Goal: Task Accomplishment & Management: Use online tool/utility

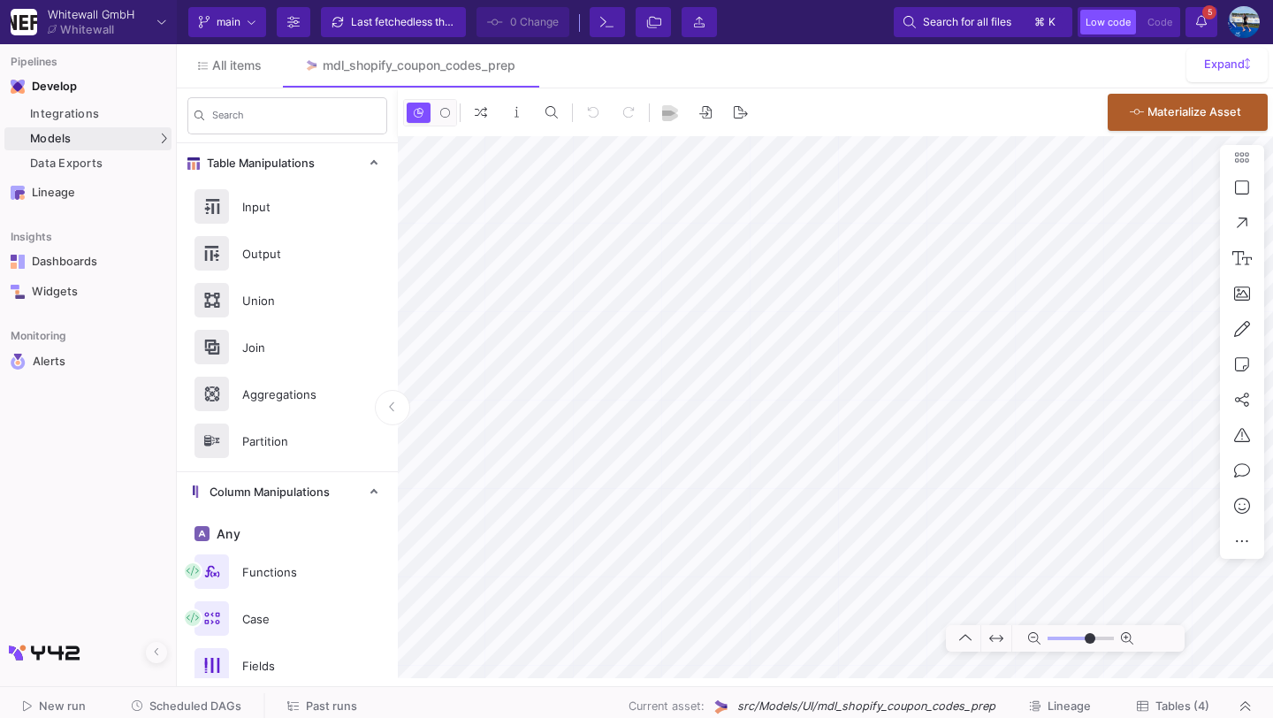
type input "-43"
click at [151, 707] on span "Scheduled DAGs" at bounding box center [195, 706] width 92 height 13
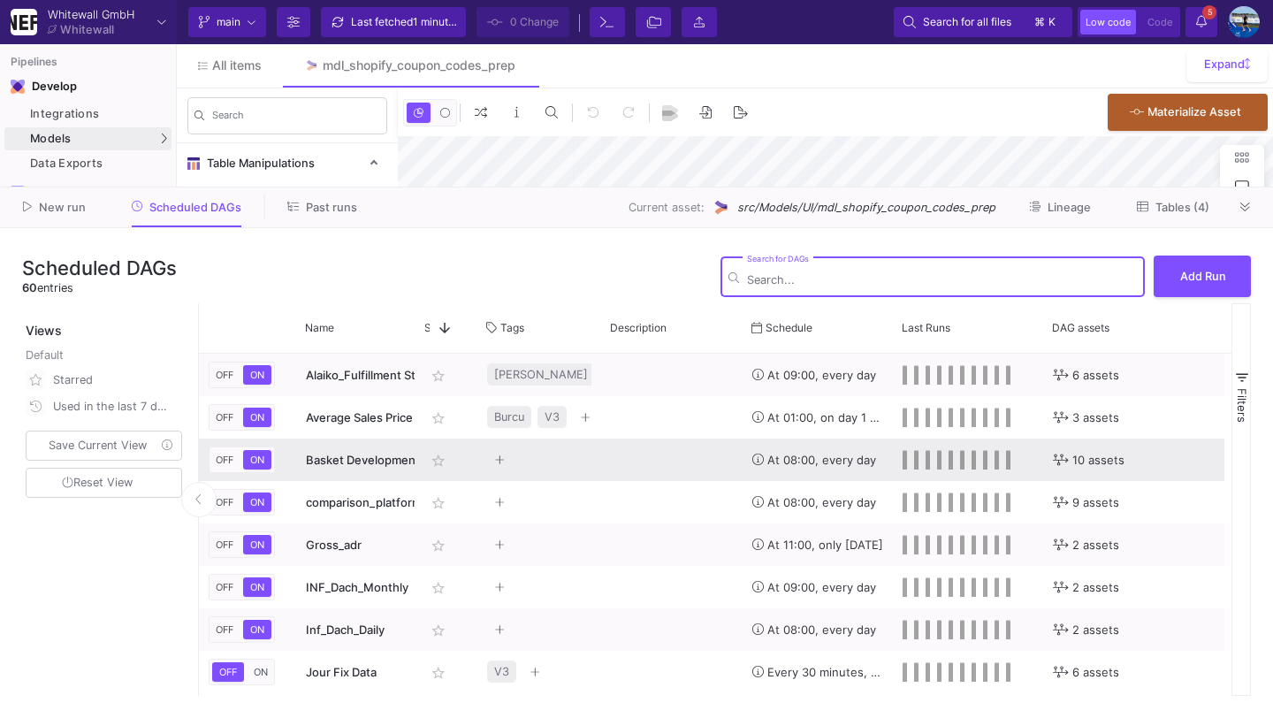
type input "-43"
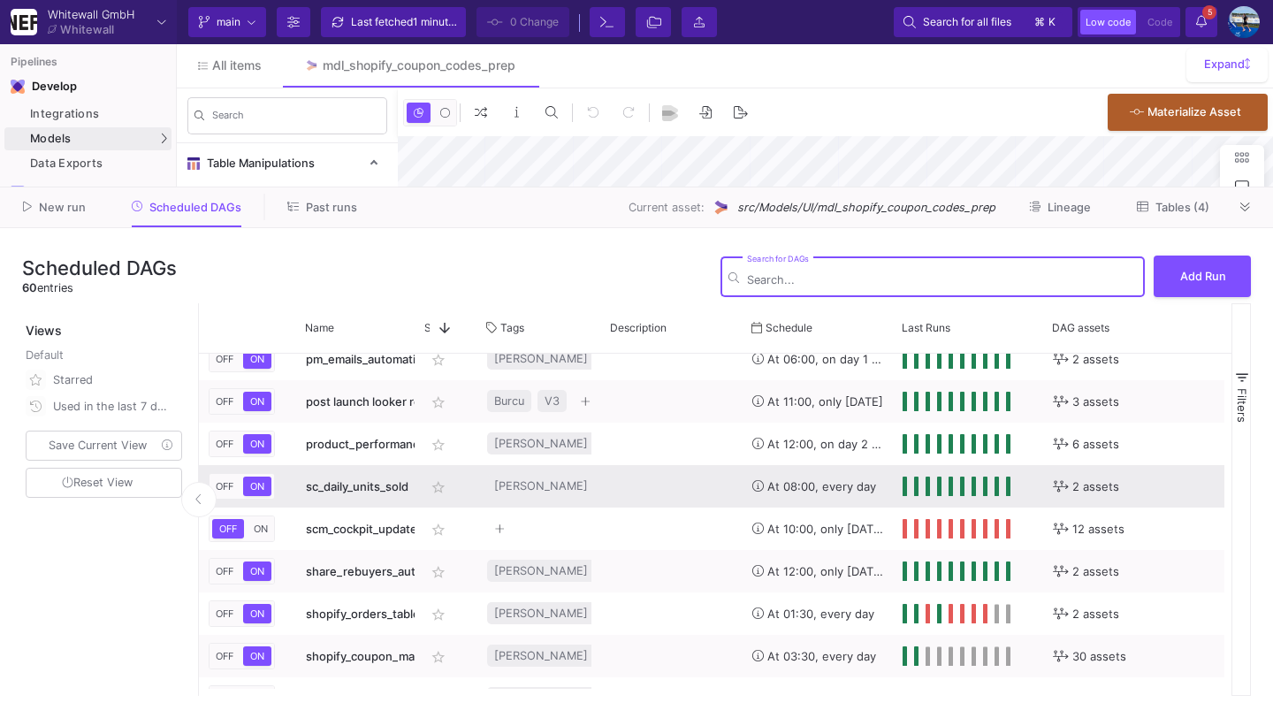
scroll to position [1853, 0]
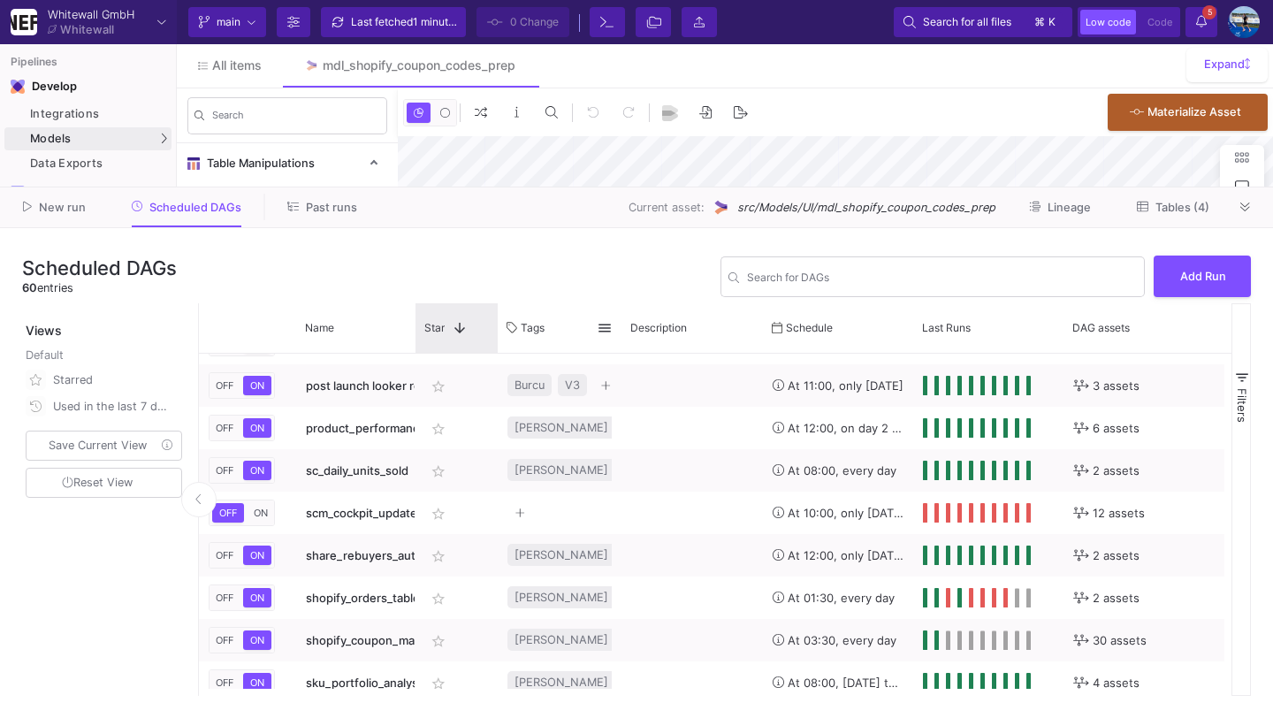
drag, startPoint x: 474, startPoint y: 321, endPoint x: 519, endPoint y: 326, distance: 45.4
click at [519, 327] on div "Name Star 1" at bounding box center [896, 328] width 1395 height 50
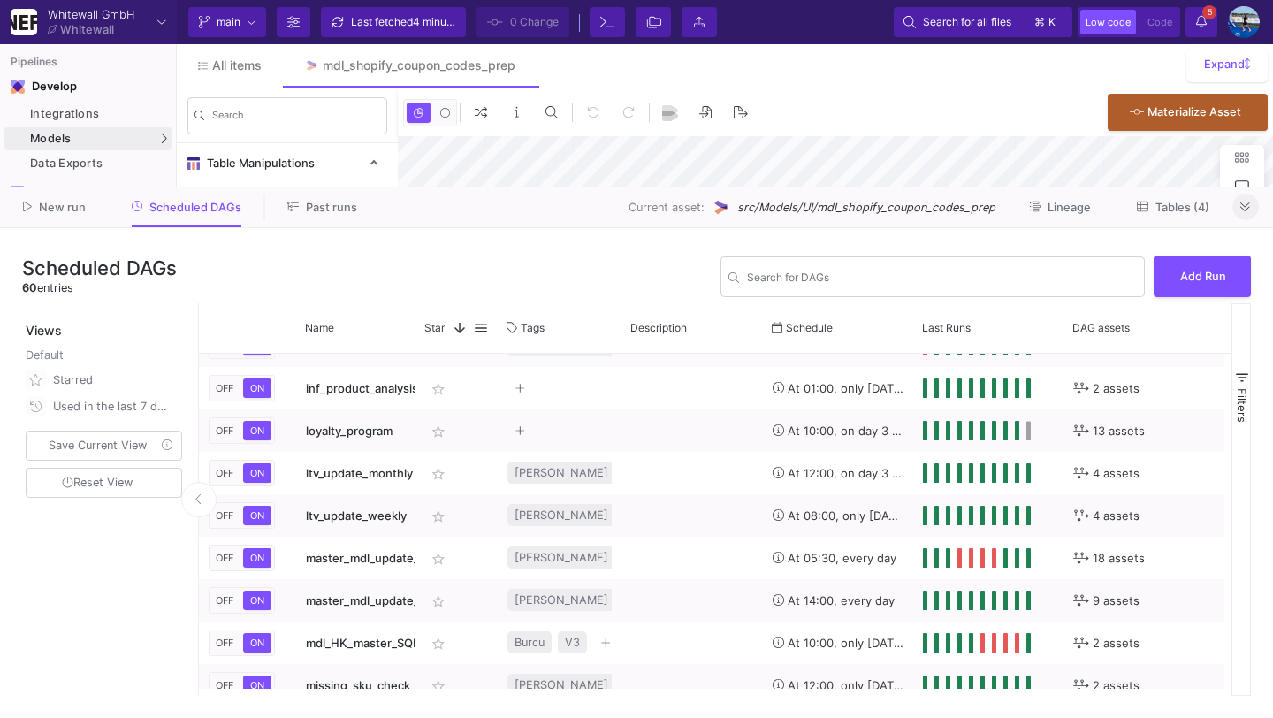
click at [1246, 205] on icon at bounding box center [1246, 207] width 10 height 11
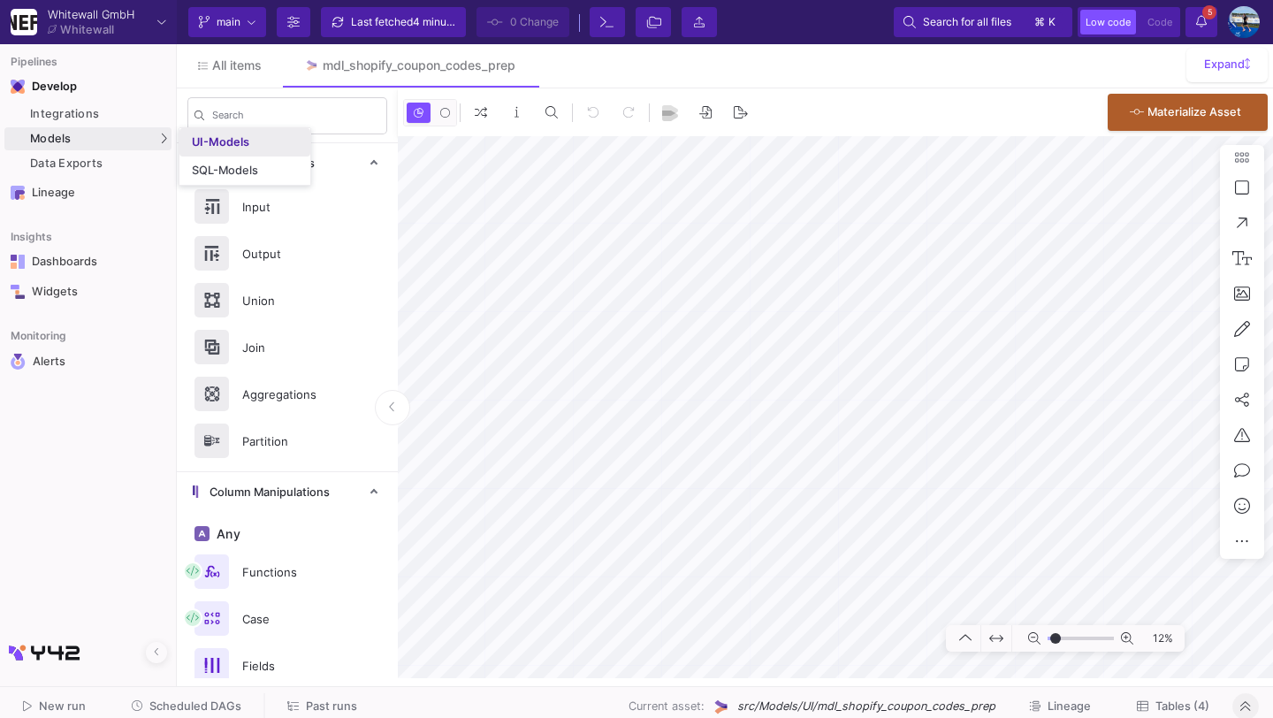
click at [208, 136] on div "UI-Models" at bounding box center [220, 142] width 57 height 14
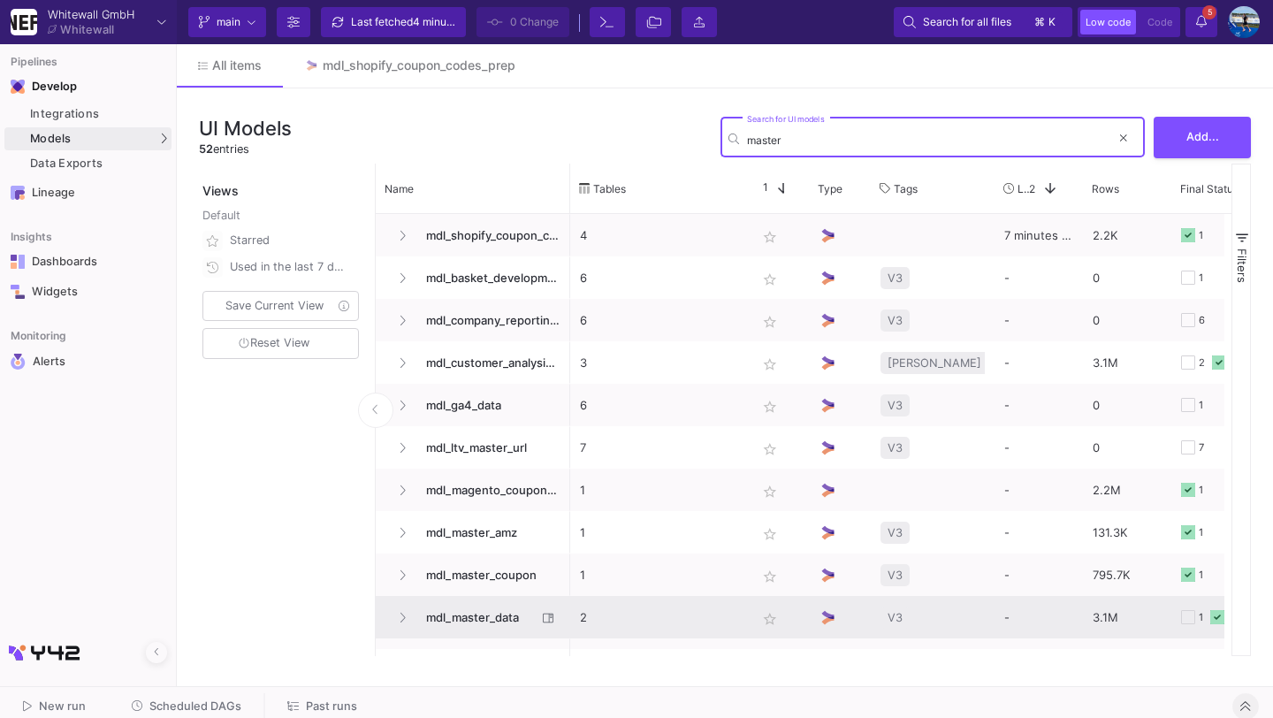
type input "master"
click at [482, 608] on span "mdl_master_data" at bounding box center [476, 618] width 121 height 42
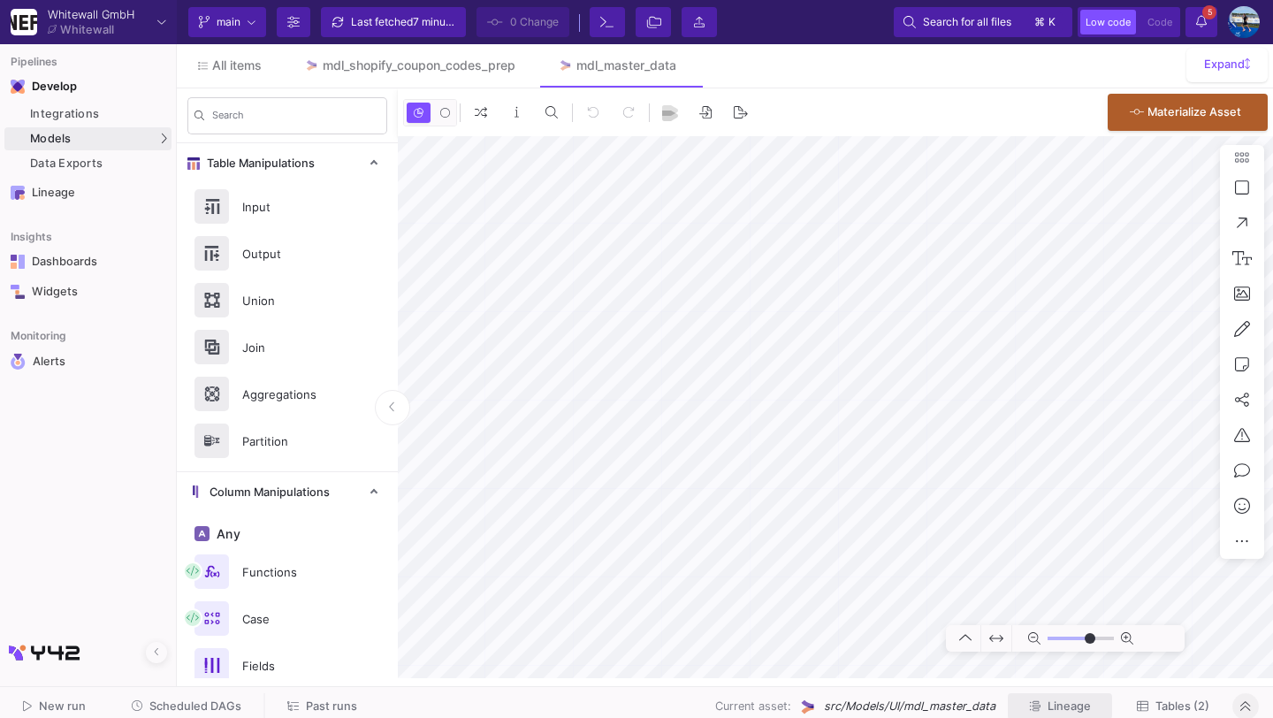
click at [1051, 706] on span "Lineage" at bounding box center [1069, 706] width 43 height 13
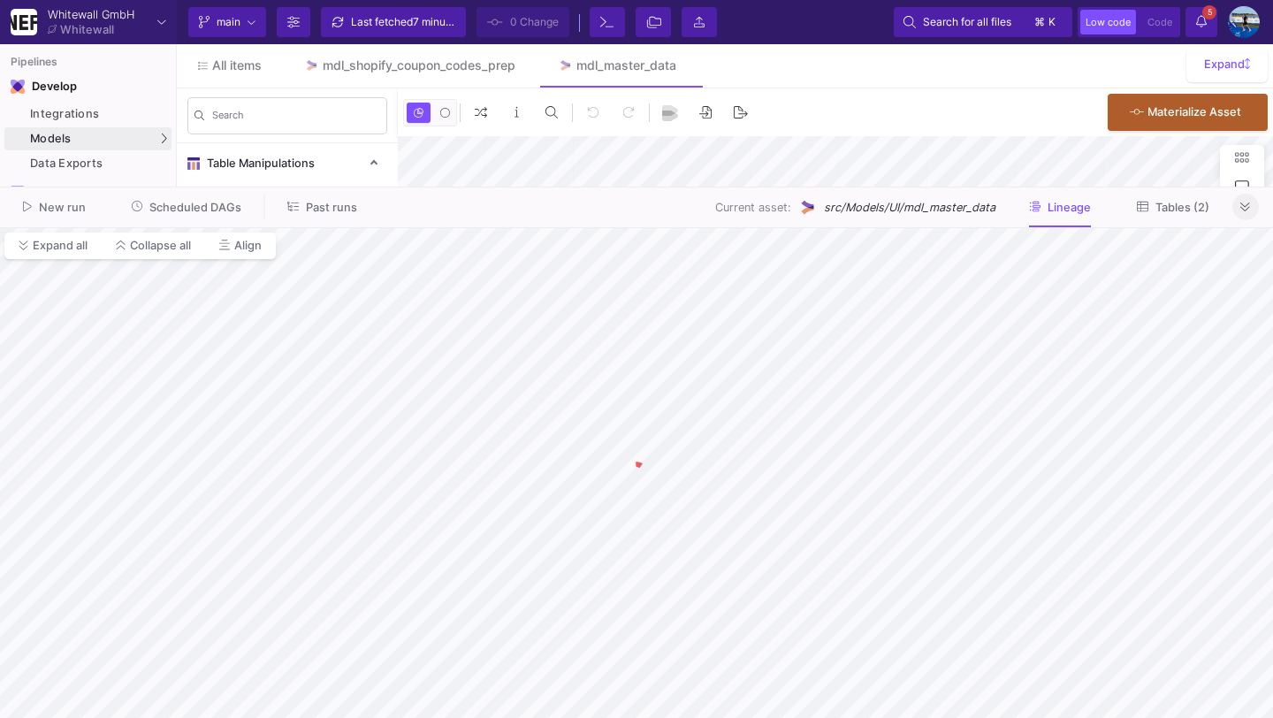
click at [1245, 206] on icon at bounding box center [1246, 207] width 10 height 11
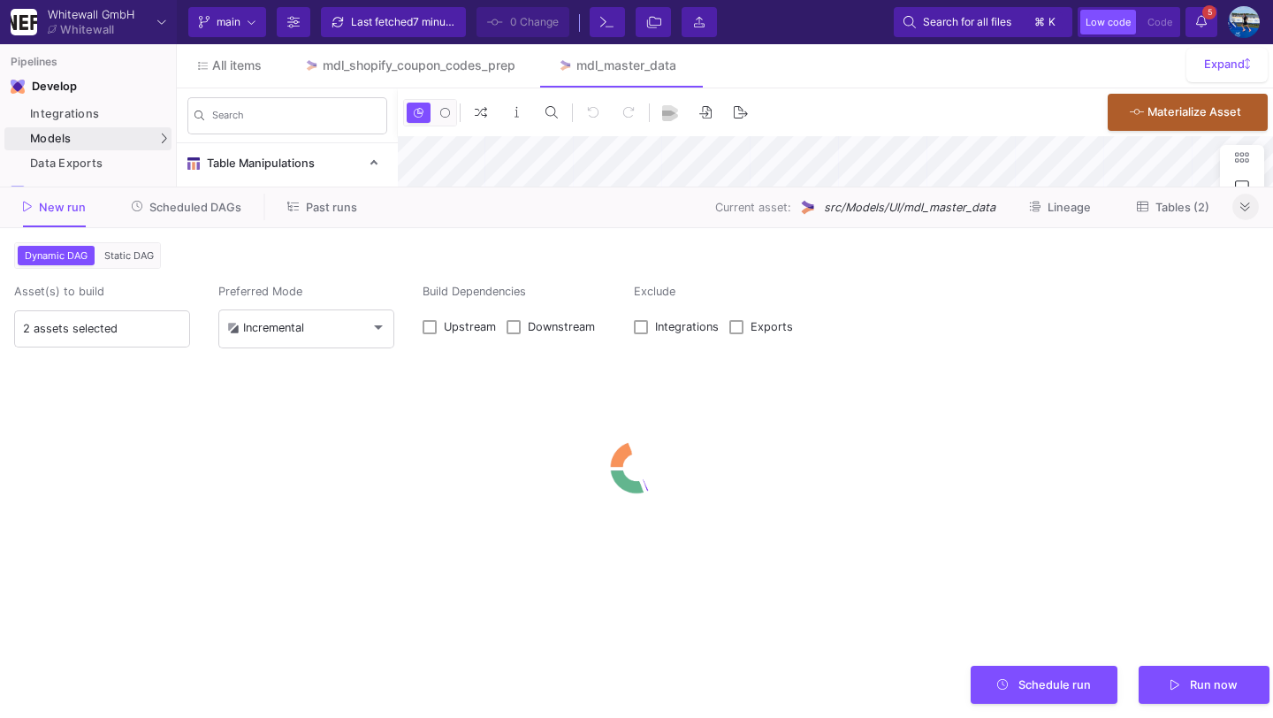
type input "-39"
click at [1175, 210] on span "Tables (2)" at bounding box center [1183, 207] width 54 height 13
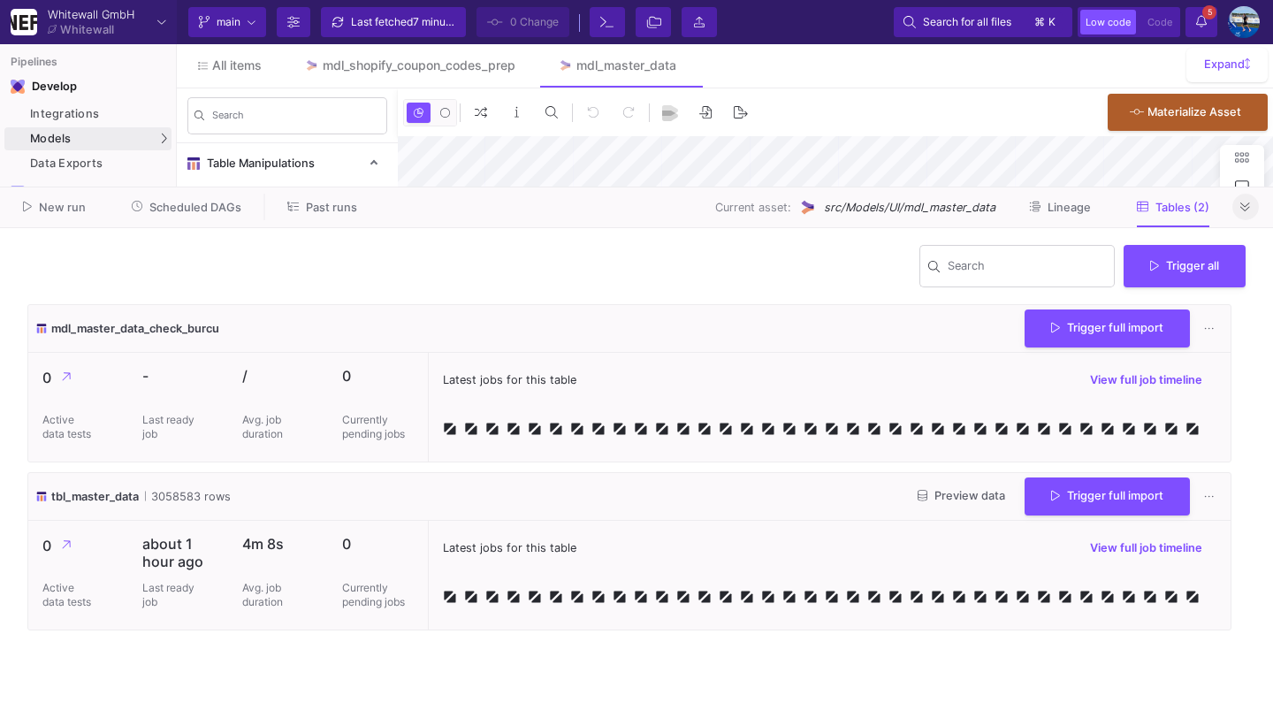
click at [934, 501] on span "Preview data" at bounding box center [962, 495] width 88 height 13
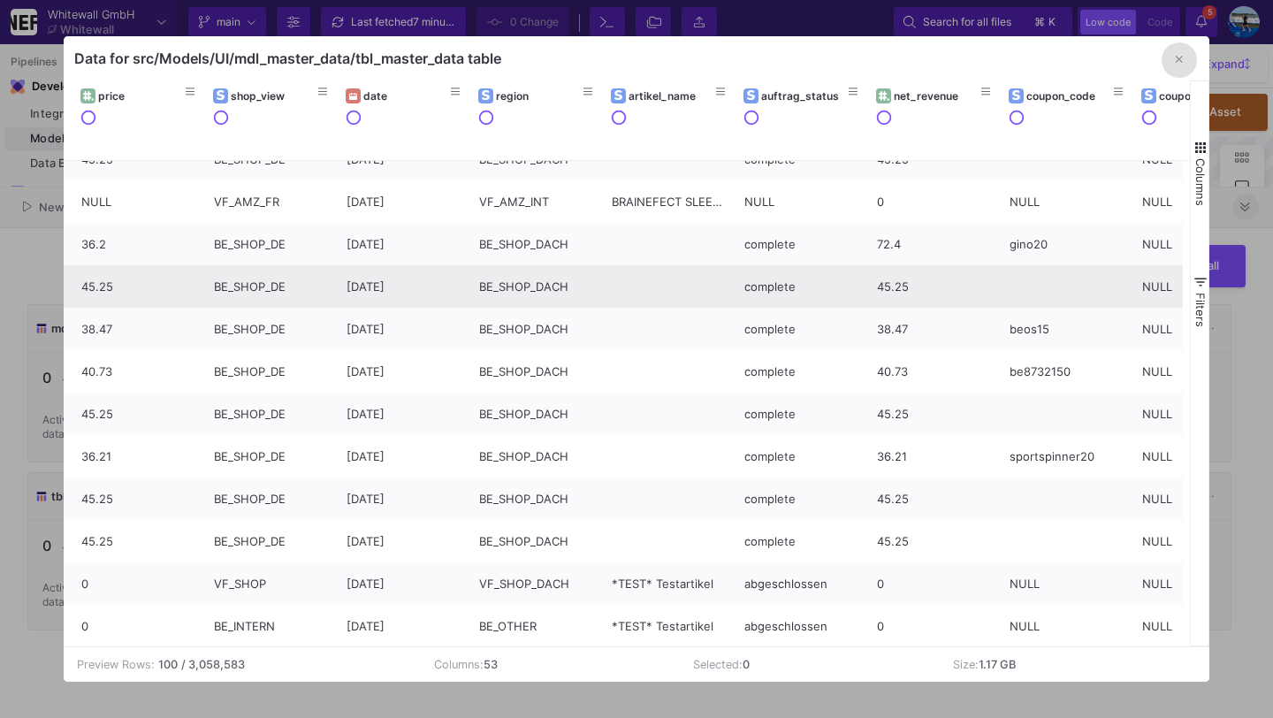
scroll to position [1648, 0]
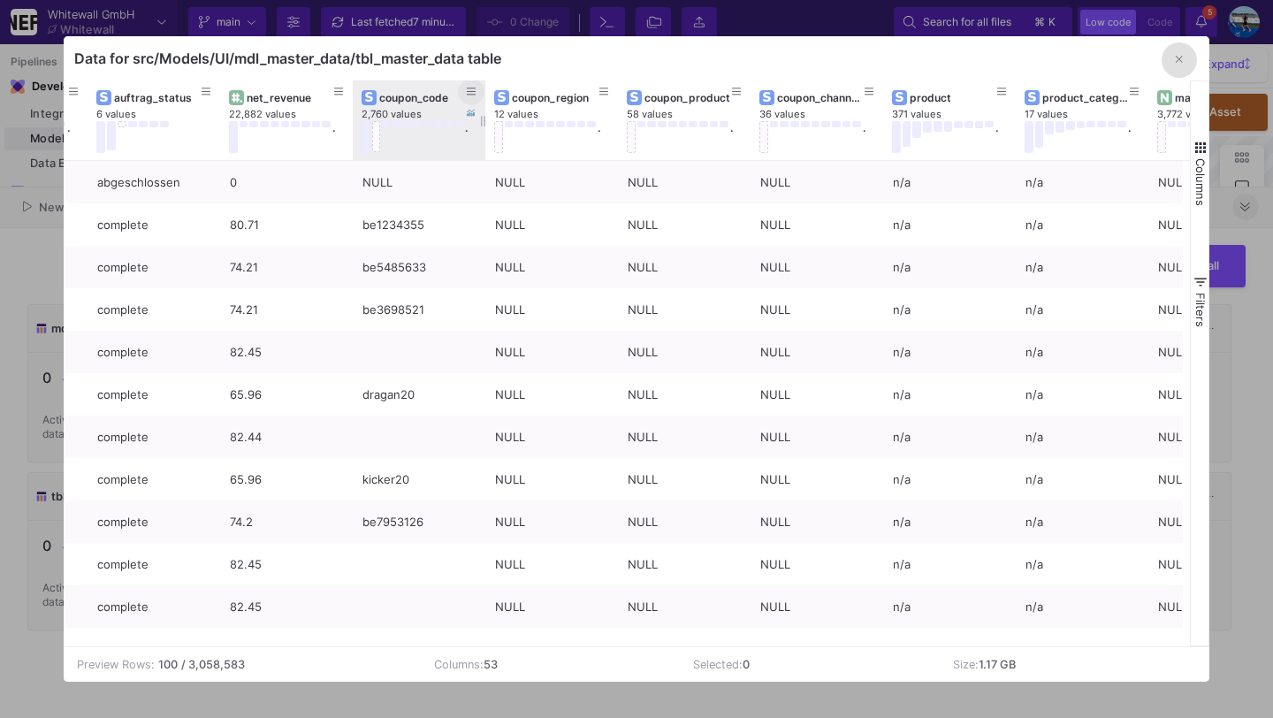
click at [478, 92] on button at bounding box center [471, 92] width 27 height 27
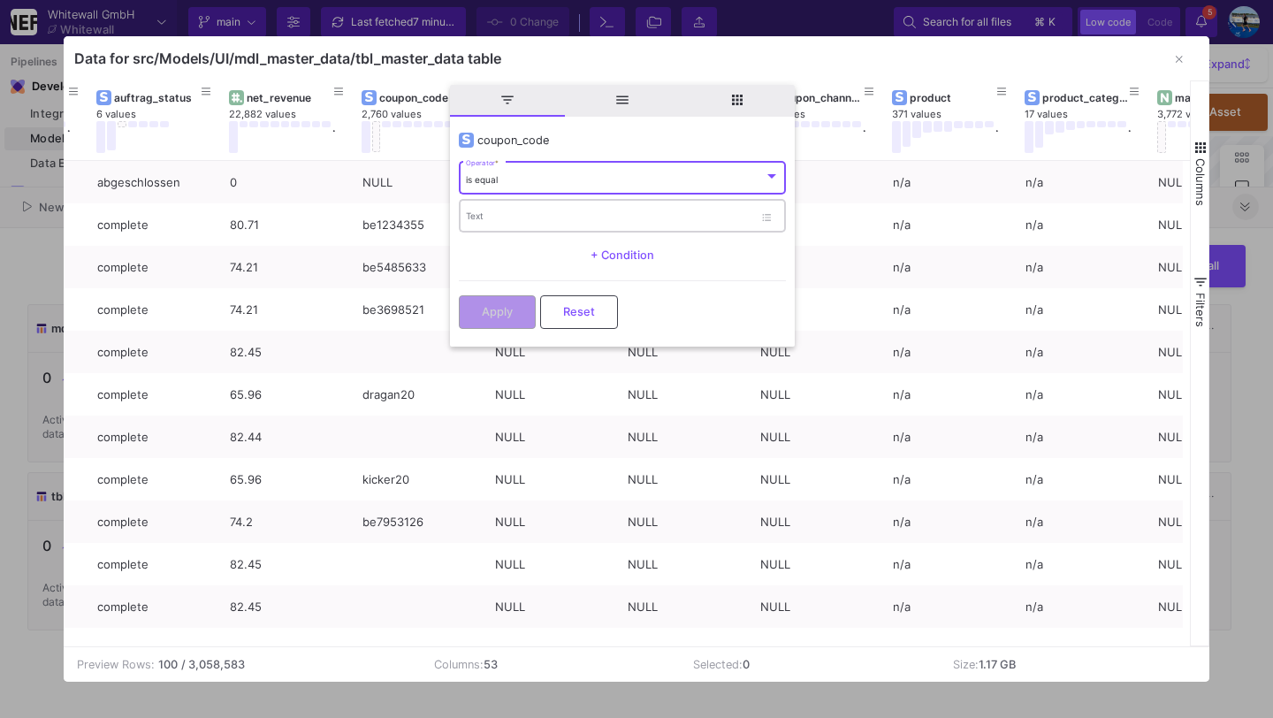
click at [501, 218] on input "Text" at bounding box center [609, 217] width 287 height 11
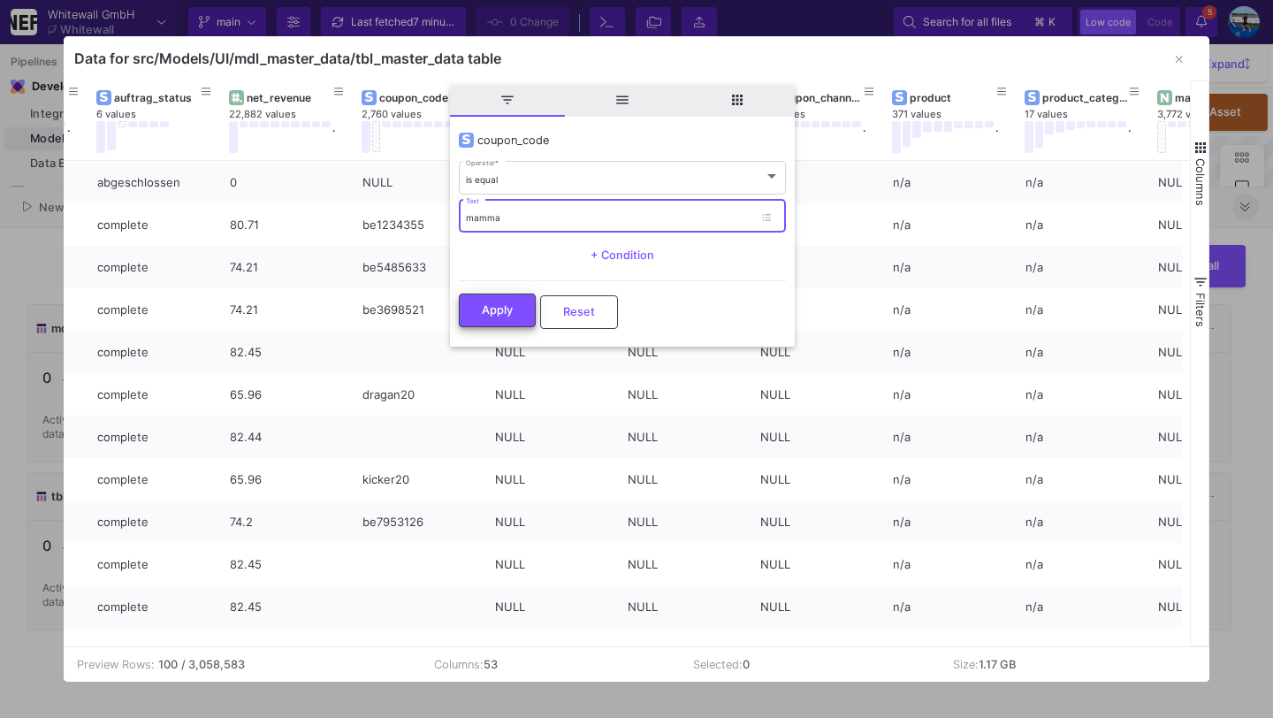
type input "mamma"
click at [512, 313] on span "Apply" at bounding box center [497, 309] width 31 height 13
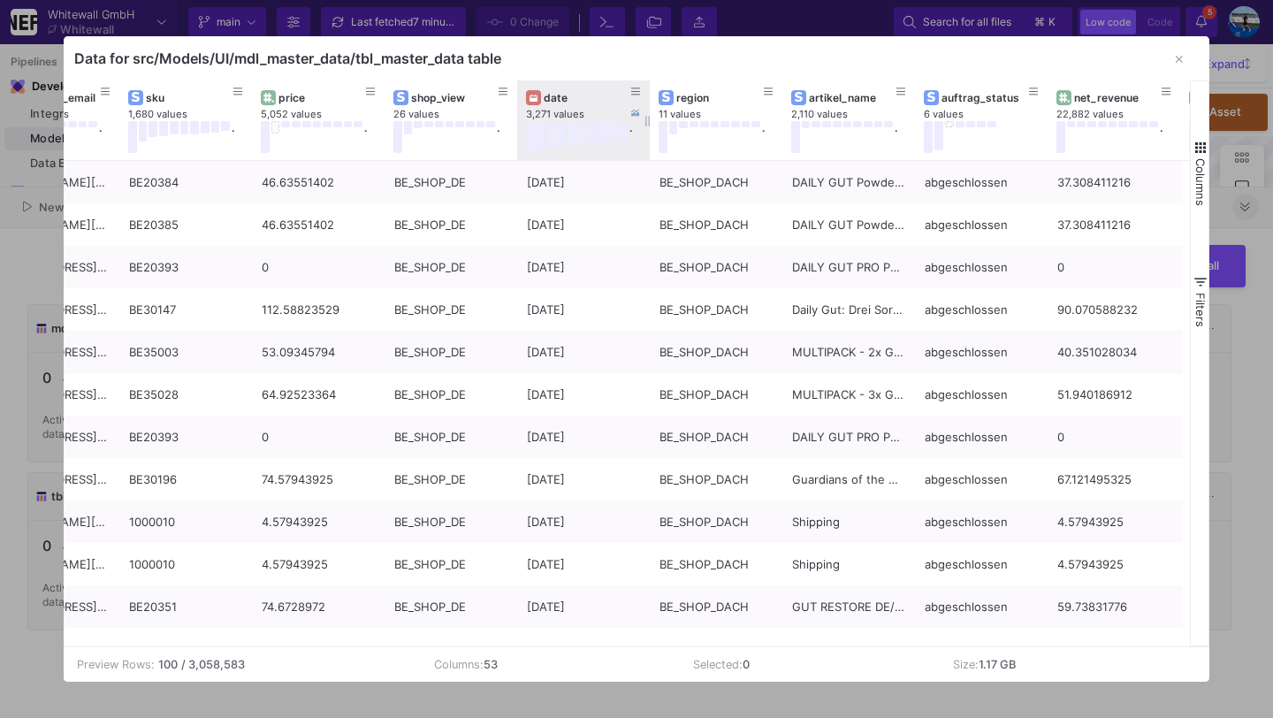
click at [556, 101] on div "date" at bounding box center [588, 97] width 88 height 13
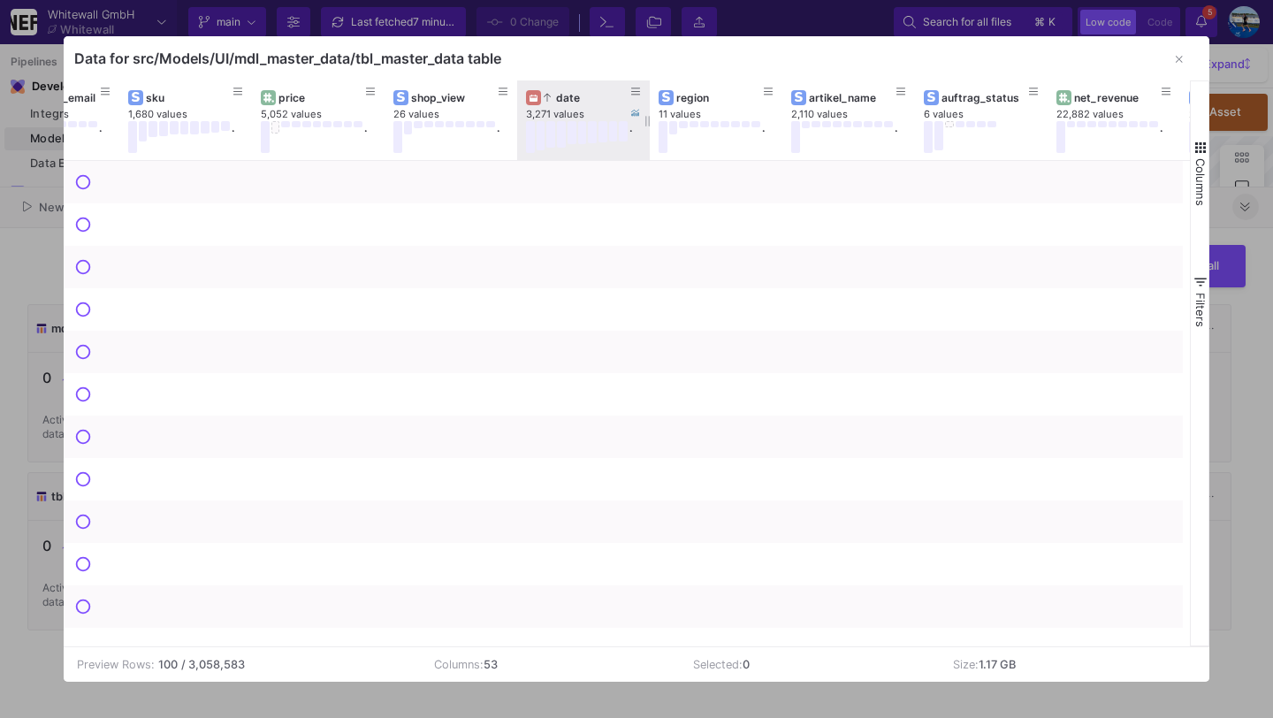
click at [556, 101] on div "date" at bounding box center [588, 97] width 88 height 13
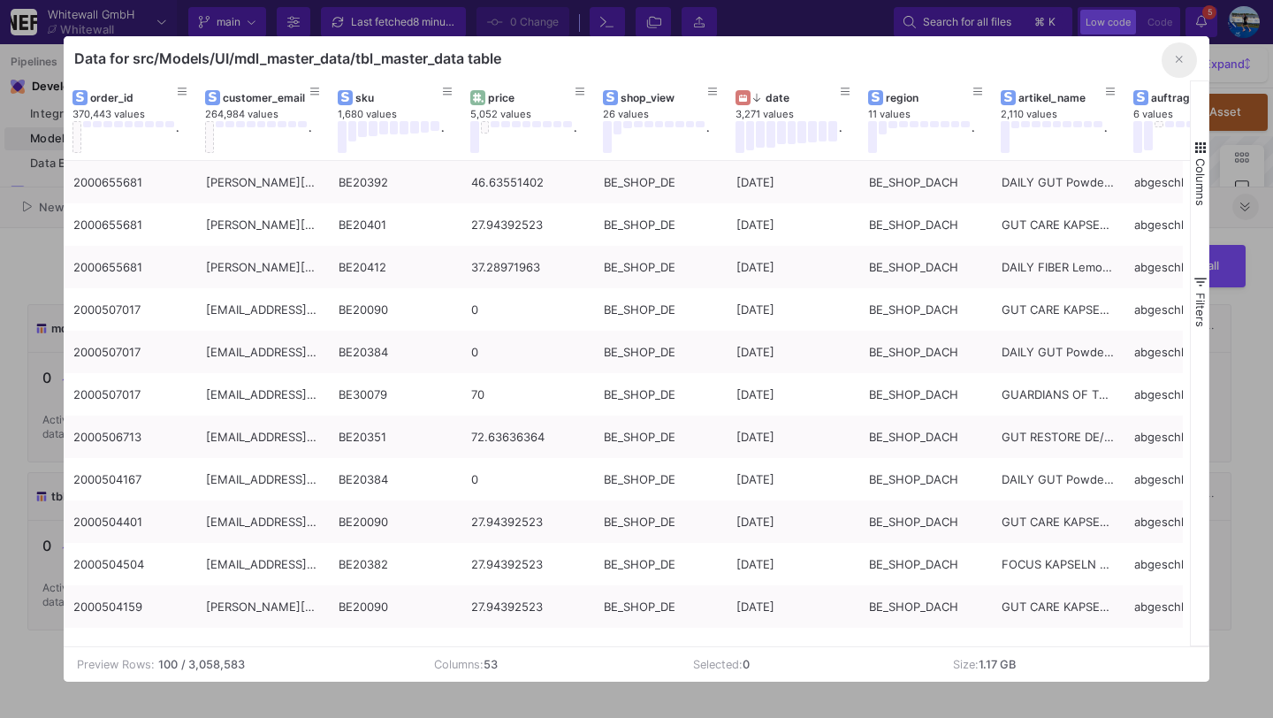
click at [1174, 52] on button "button" at bounding box center [1179, 59] width 35 height 35
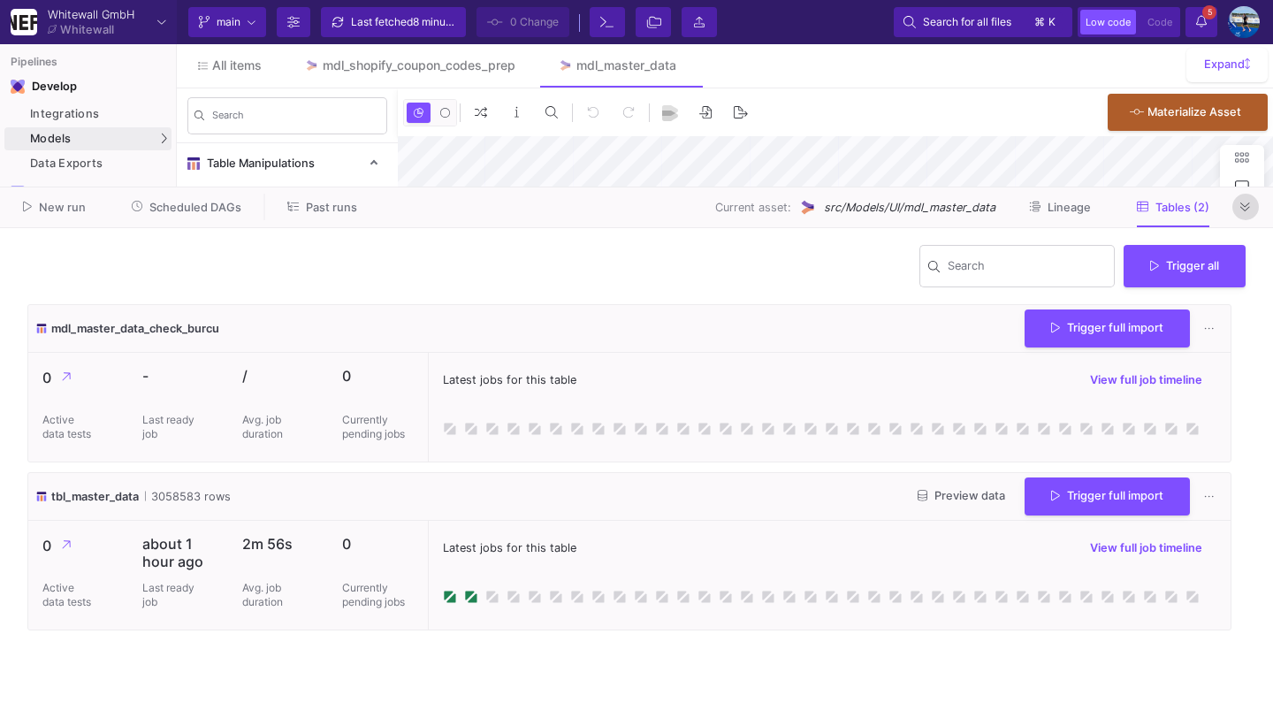
click at [1252, 203] on button at bounding box center [1246, 207] width 27 height 27
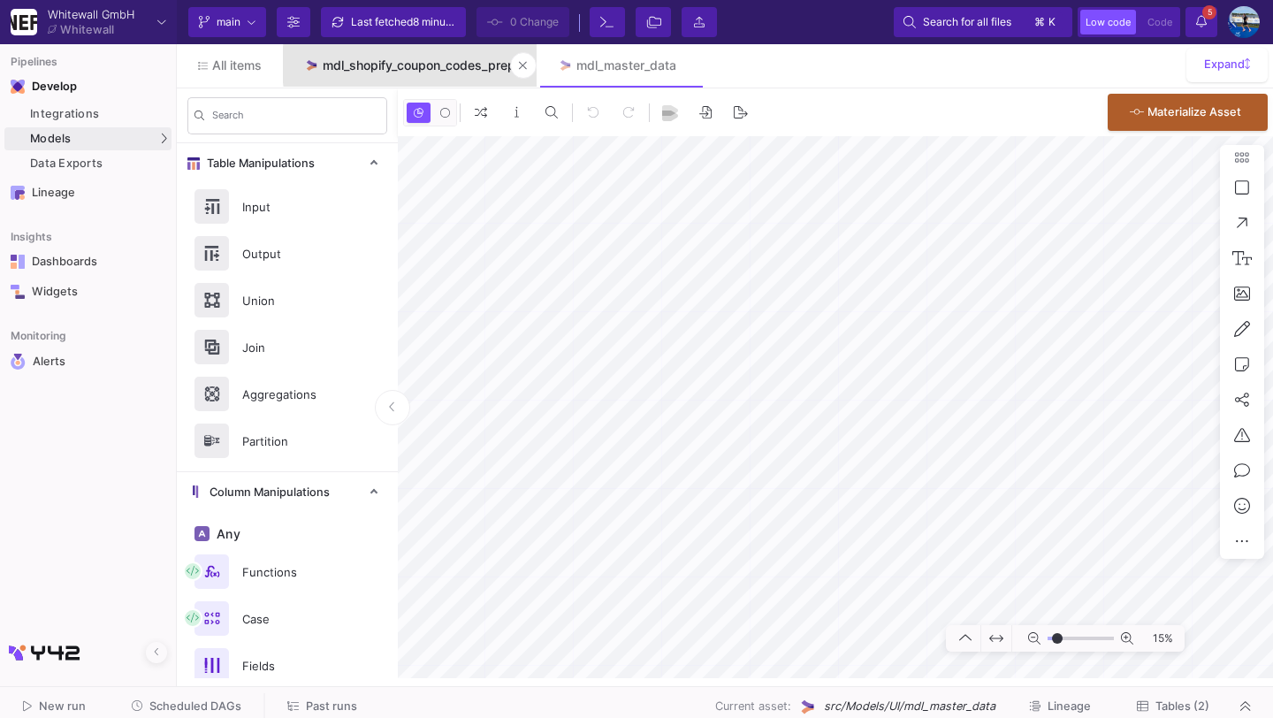
click at [470, 65] on div "mdl_shopify_coupon_codes_prep" at bounding box center [419, 65] width 193 height 14
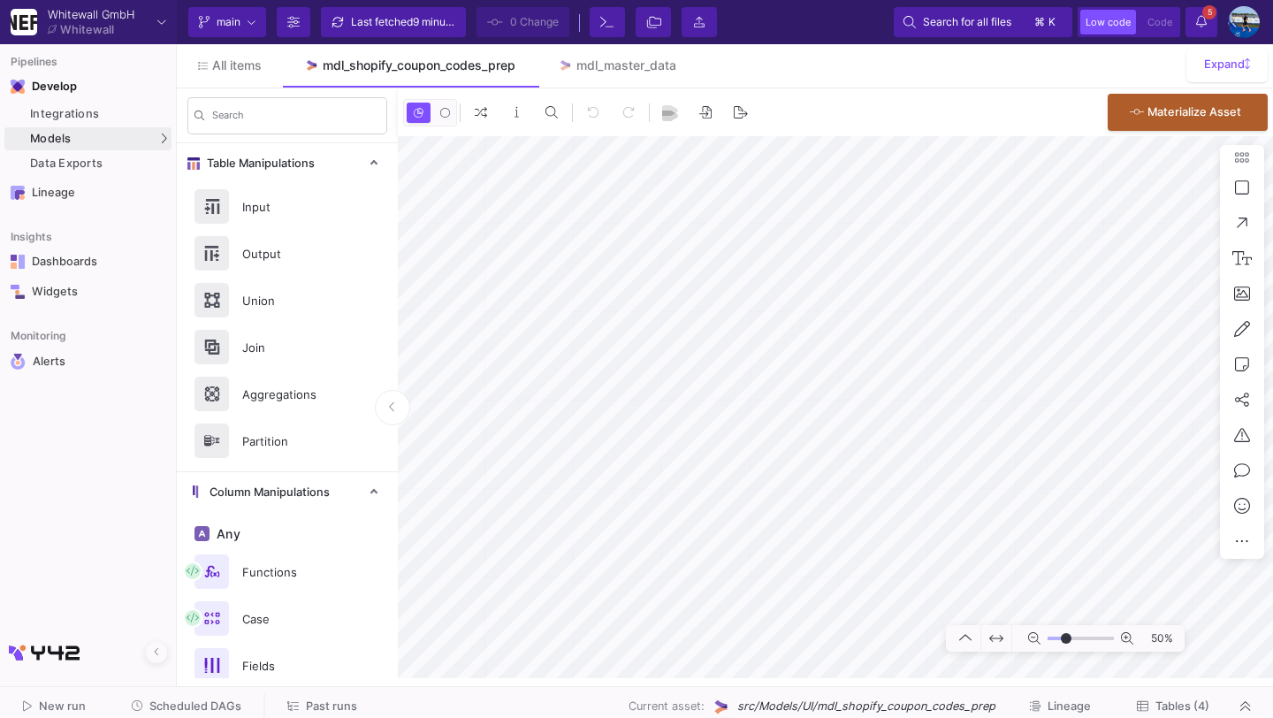
type input "-23"
click at [1150, 700] on span "Tables (4)" at bounding box center [1173, 706] width 73 height 13
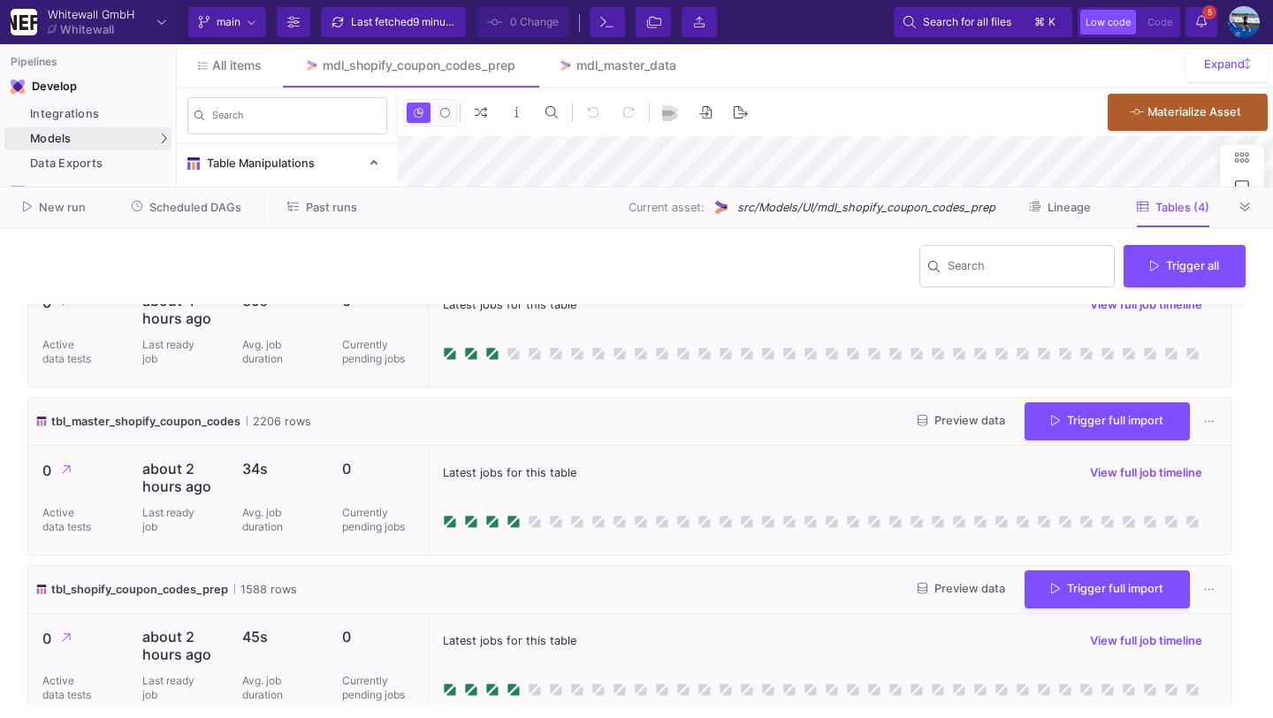
click at [946, 412] on button "Preview data" at bounding box center [962, 421] width 116 height 27
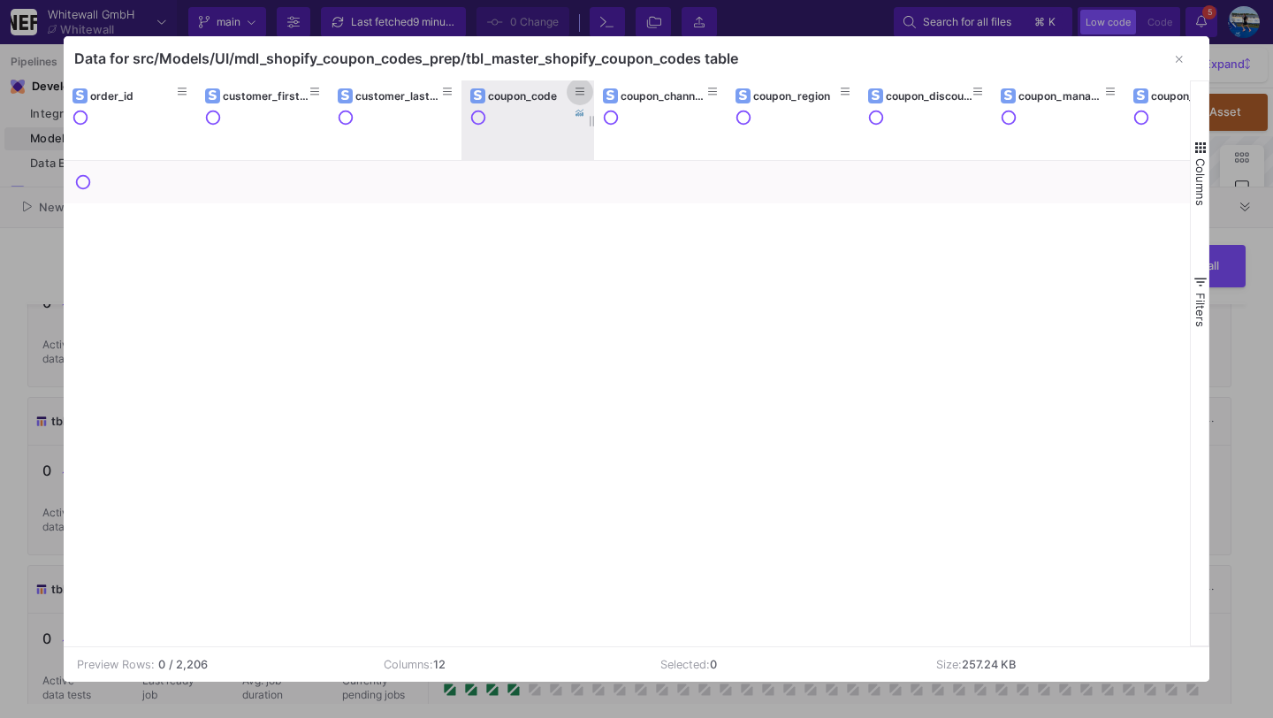
click at [581, 89] on icon at bounding box center [580, 92] width 9 height 10
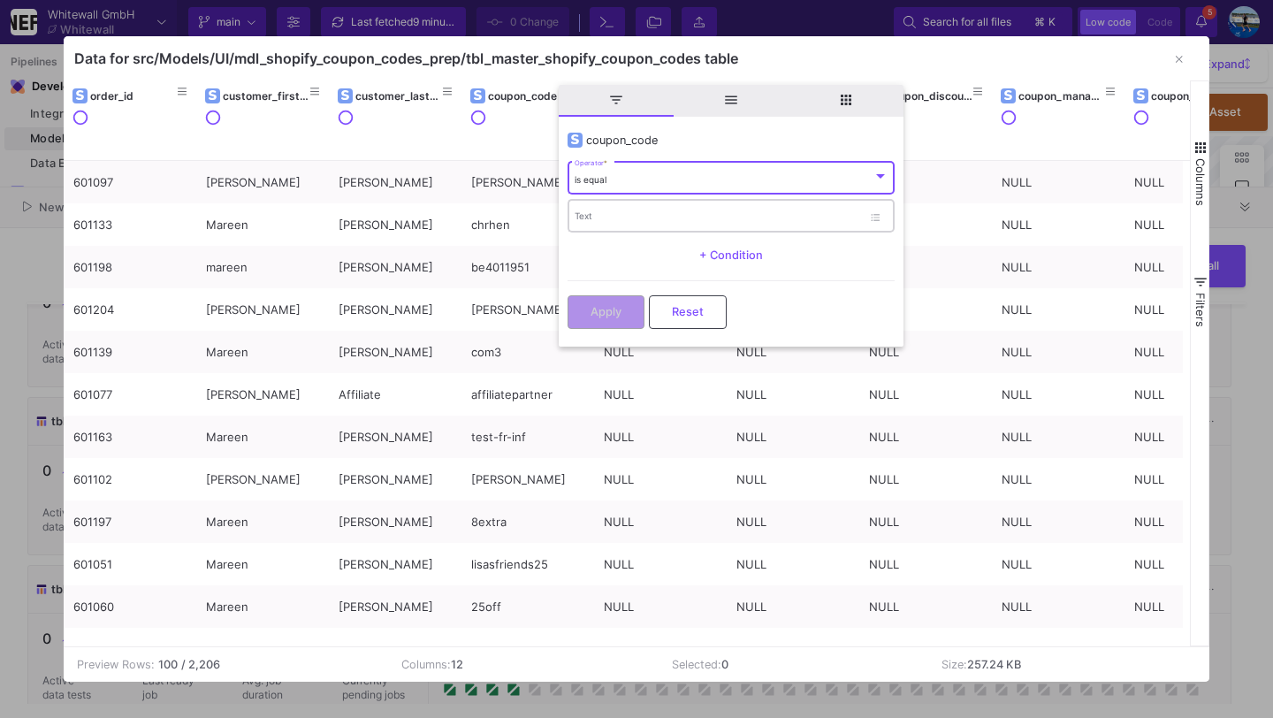
click at [605, 212] on input "Text" at bounding box center [718, 217] width 287 height 11
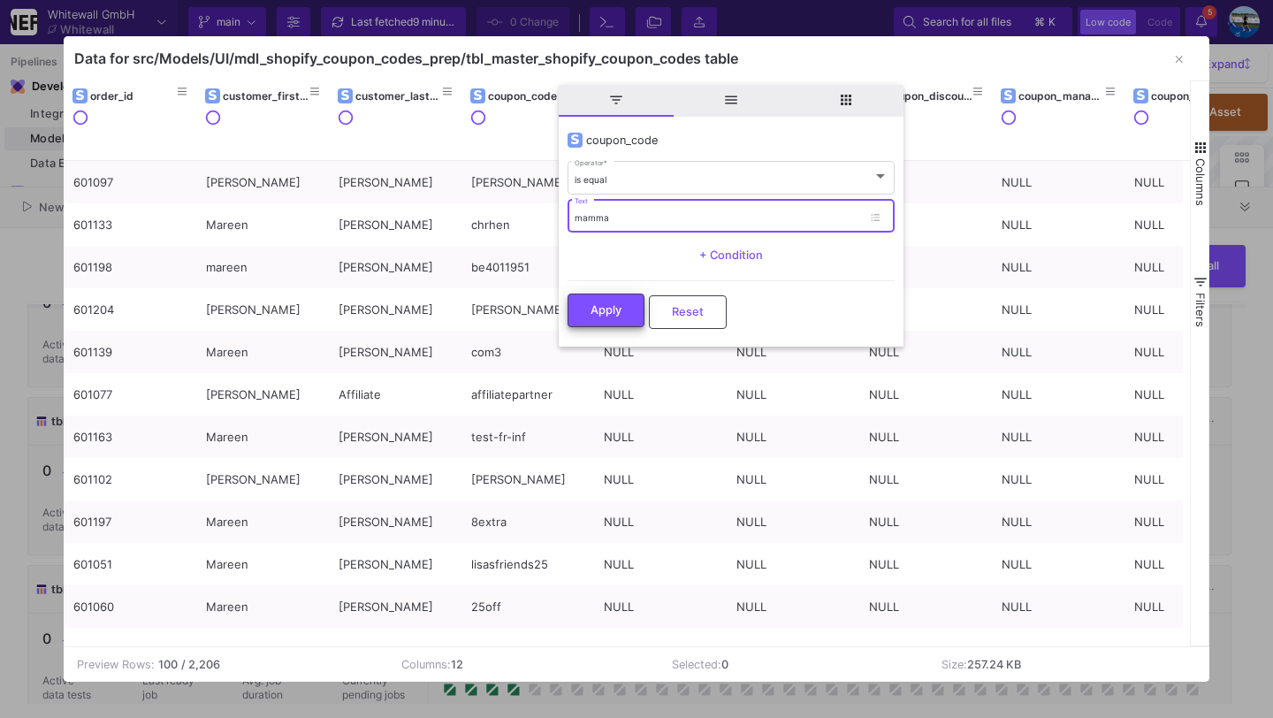
type input "mamma"
click at [611, 305] on span "Apply" at bounding box center [606, 309] width 31 height 13
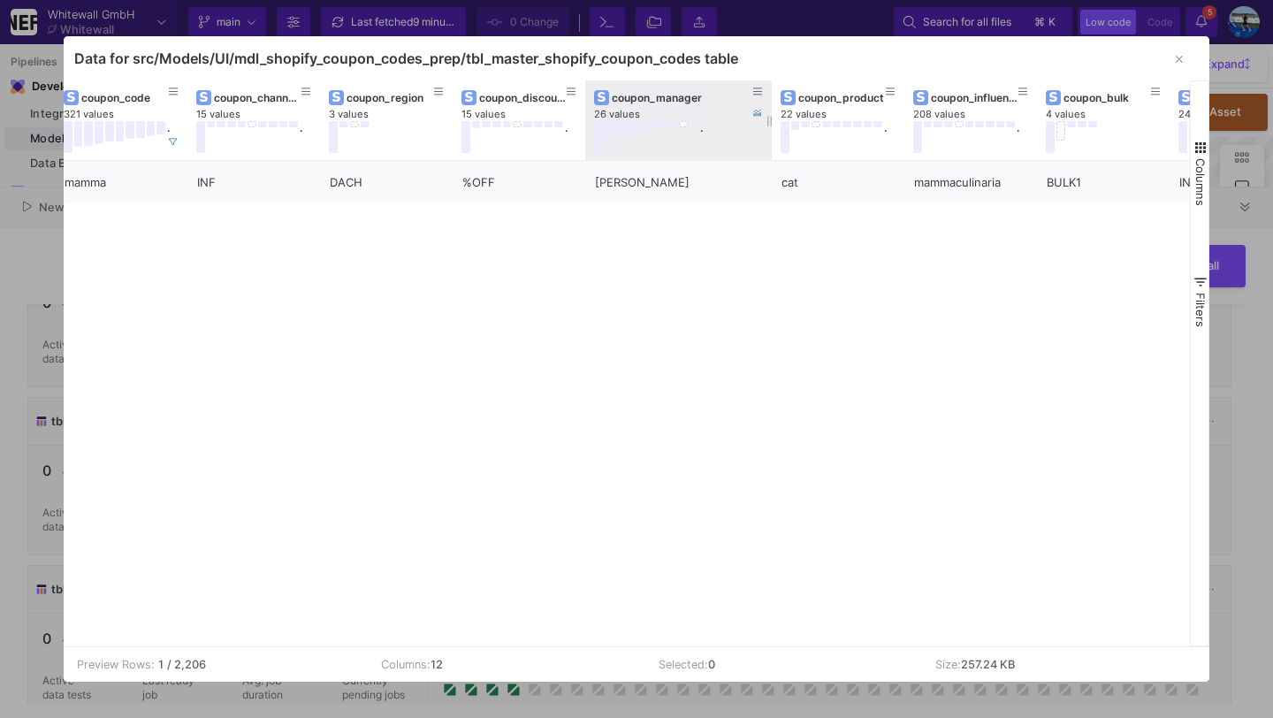
drag, startPoint x: 716, startPoint y: 119, endPoint x: 768, endPoint y: 118, distance: 52.2
click at [769, 119] on div at bounding box center [771, 120] width 7 height 80
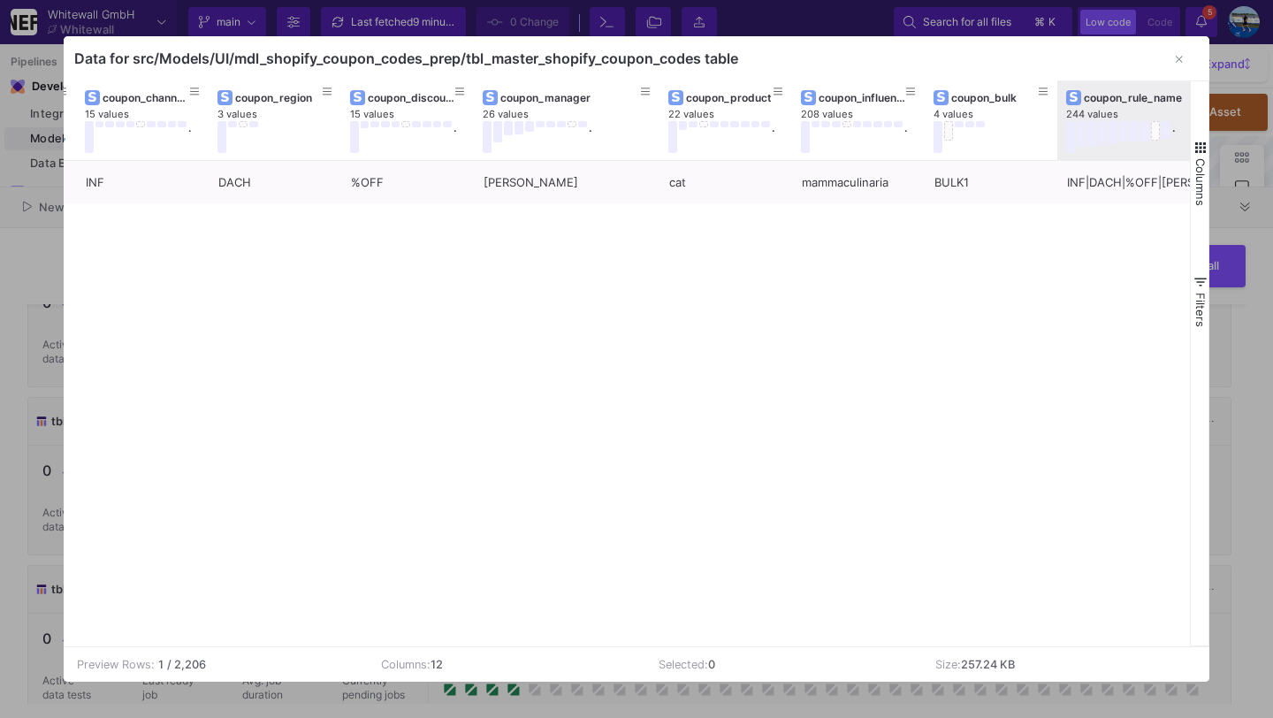
drag, startPoint x: 1188, startPoint y: 123, endPoint x: 1243, endPoint y: 123, distance: 55.7
click at [1243, 123] on div "Data for src/Models/UI/mdl_shopify_coupon_codes_prep/tbl_master_shopify_coupon_…" at bounding box center [636, 359] width 1273 height 718
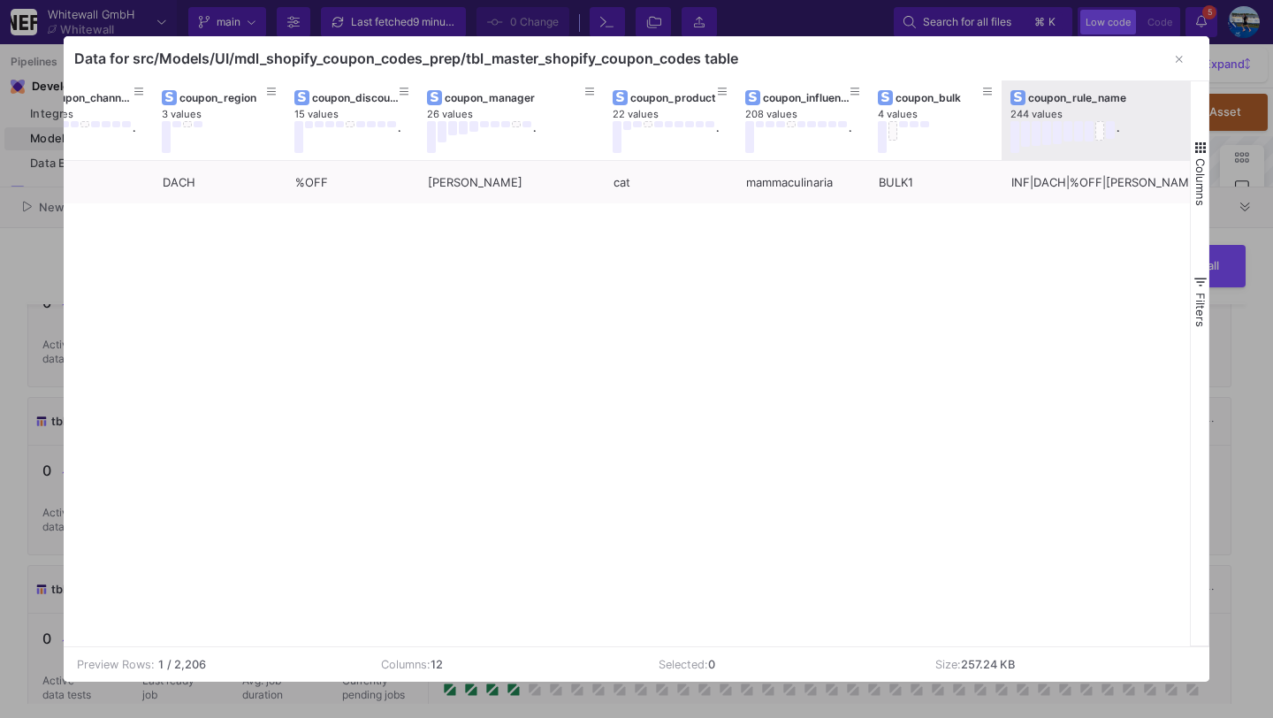
drag, startPoint x: 1187, startPoint y: 118, endPoint x: 1242, endPoint y: 119, distance: 55.7
click at [1242, 119] on div "Data for src/Models/UI/mdl_shopify_coupon_codes_prep/tbl_master_shopify_coupon_…" at bounding box center [636, 359] width 1273 height 718
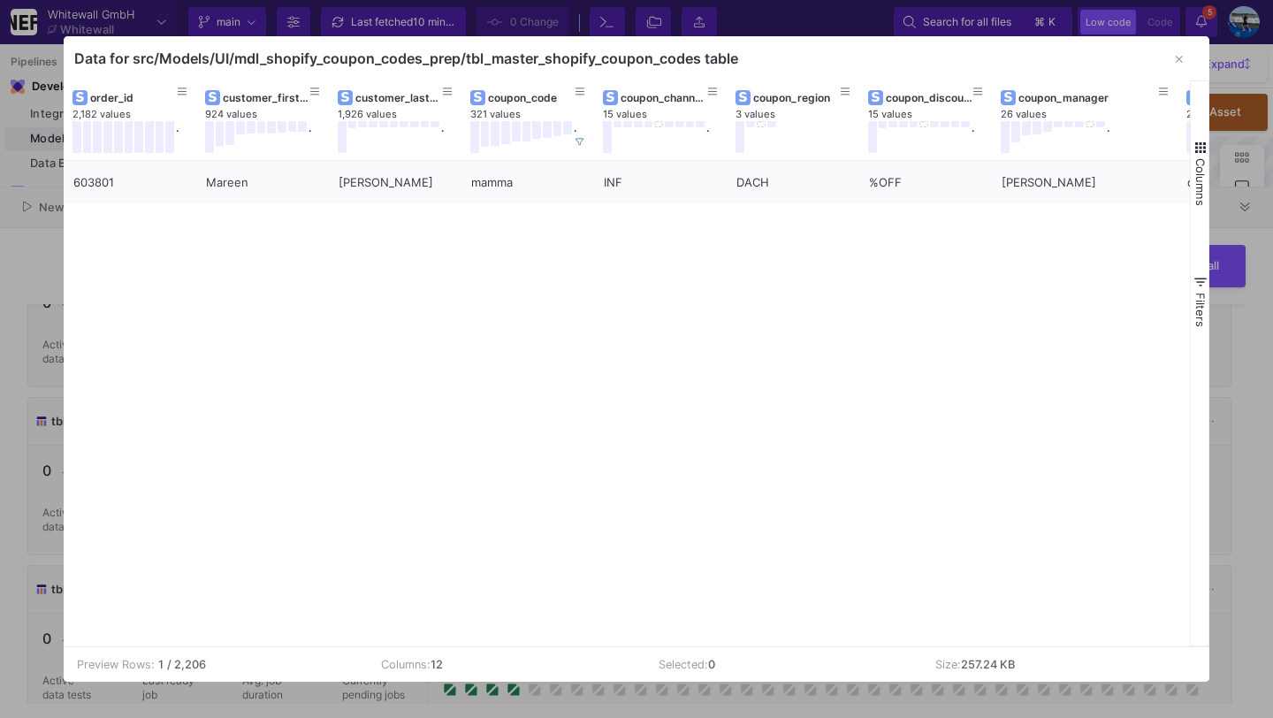
click at [1217, 374] on div at bounding box center [636, 359] width 1273 height 718
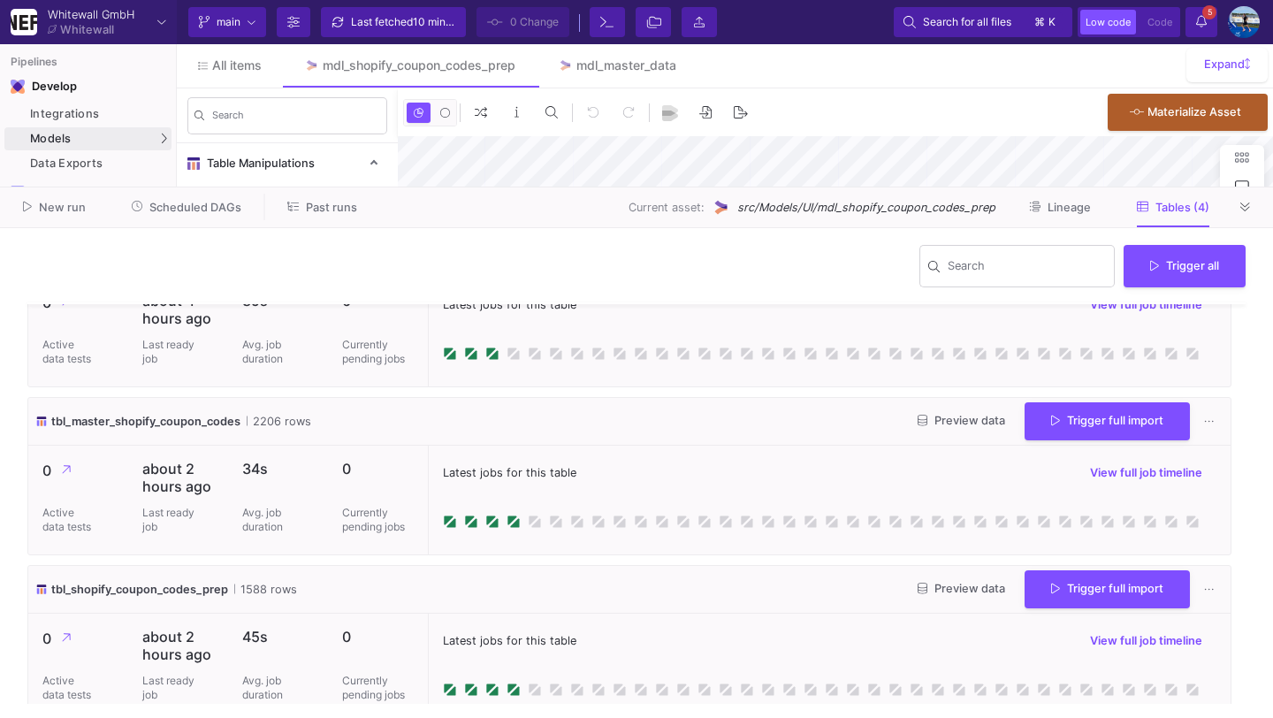
scroll to position [88, 0]
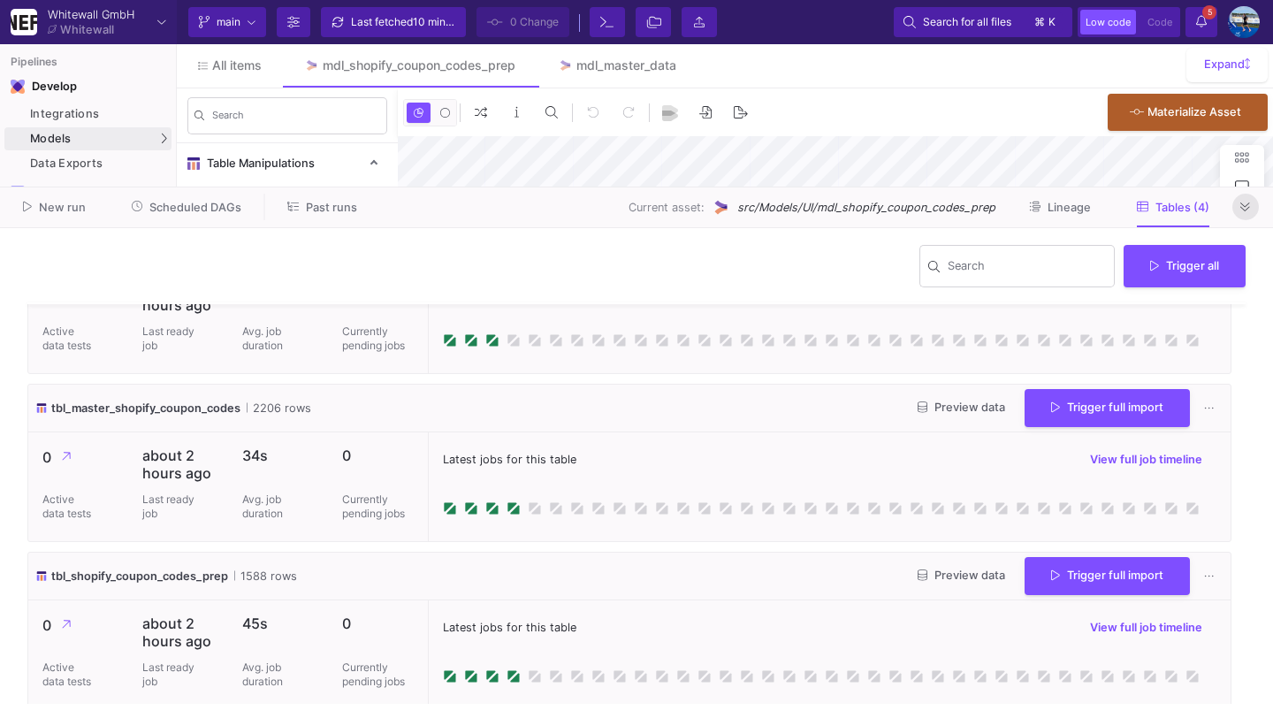
click at [1242, 212] on icon at bounding box center [1246, 207] width 10 height 11
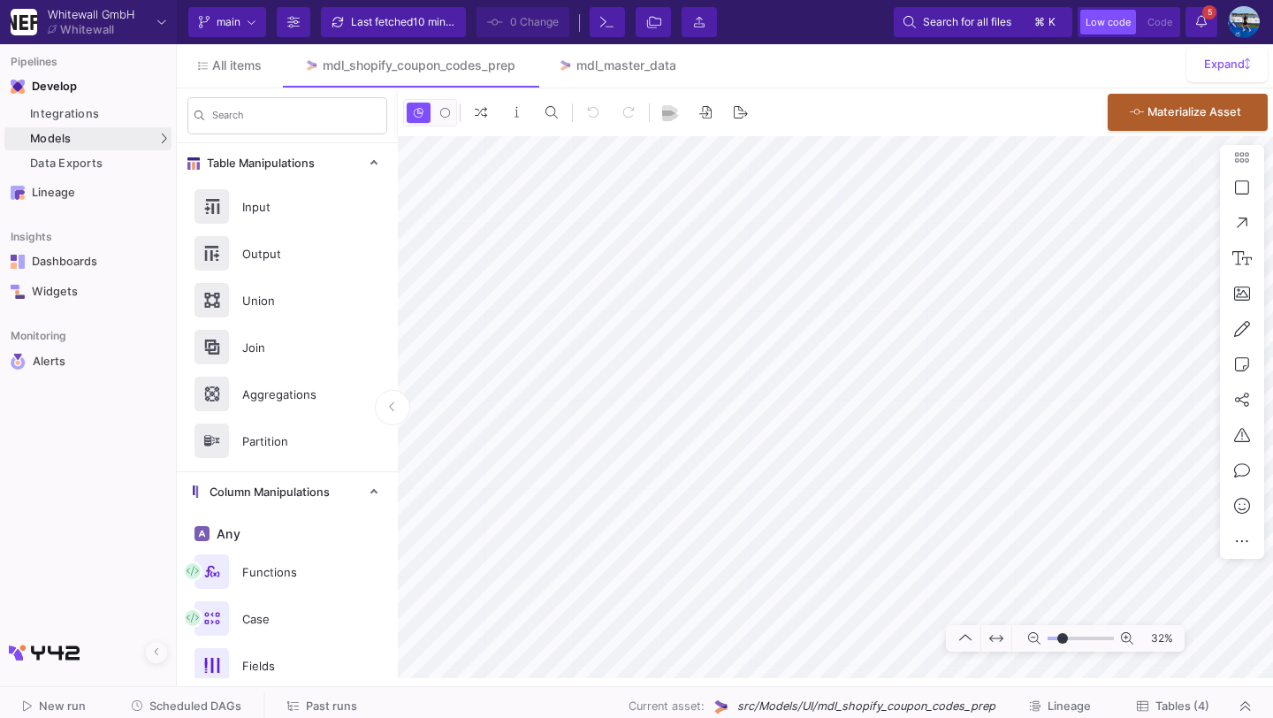
click at [1199, 17] on icon at bounding box center [1202, 21] width 11 height 12
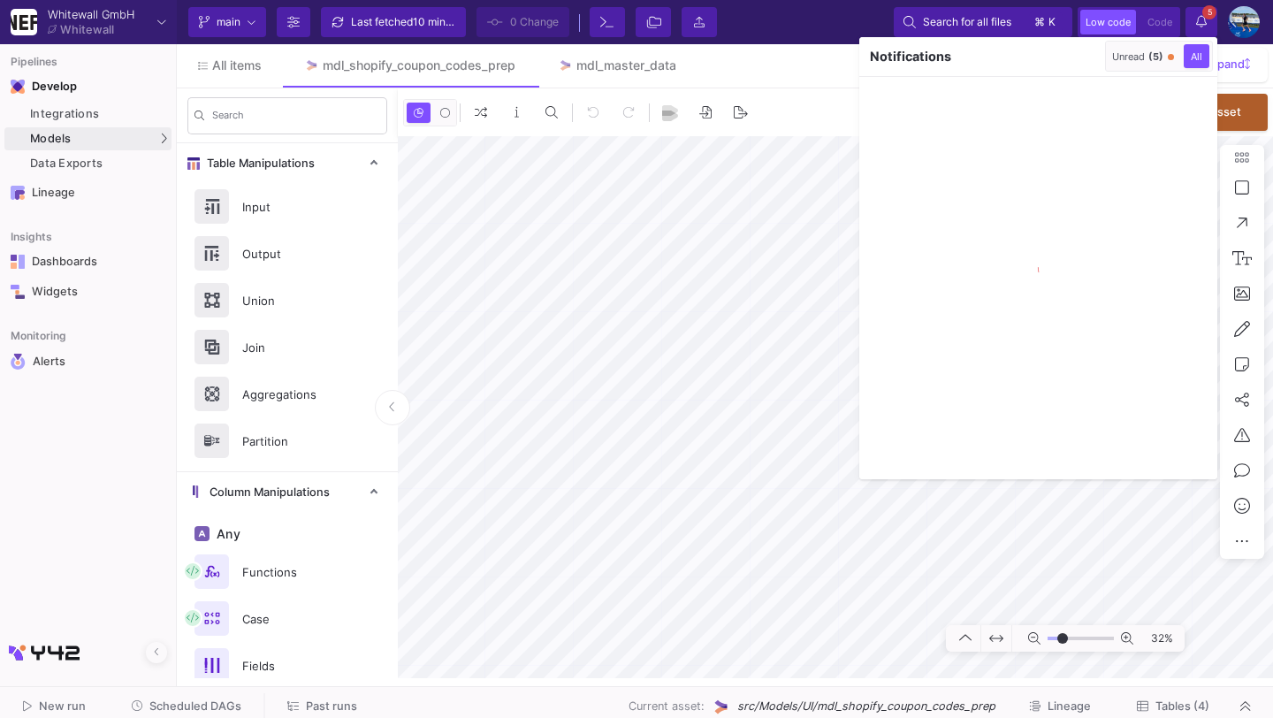
click at [1137, 59] on div "Unread (5)" at bounding box center [1138, 56] width 51 height 12
drag, startPoint x: 1105, startPoint y: 59, endPoint x: 1084, endPoint y: 57, distance: 21.4
click at [1084, 57] on icon "button" at bounding box center [1087, 55] width 11 height 11
click at [1212, 15] on div at bounding box center [636, 359] width 1273 height 718
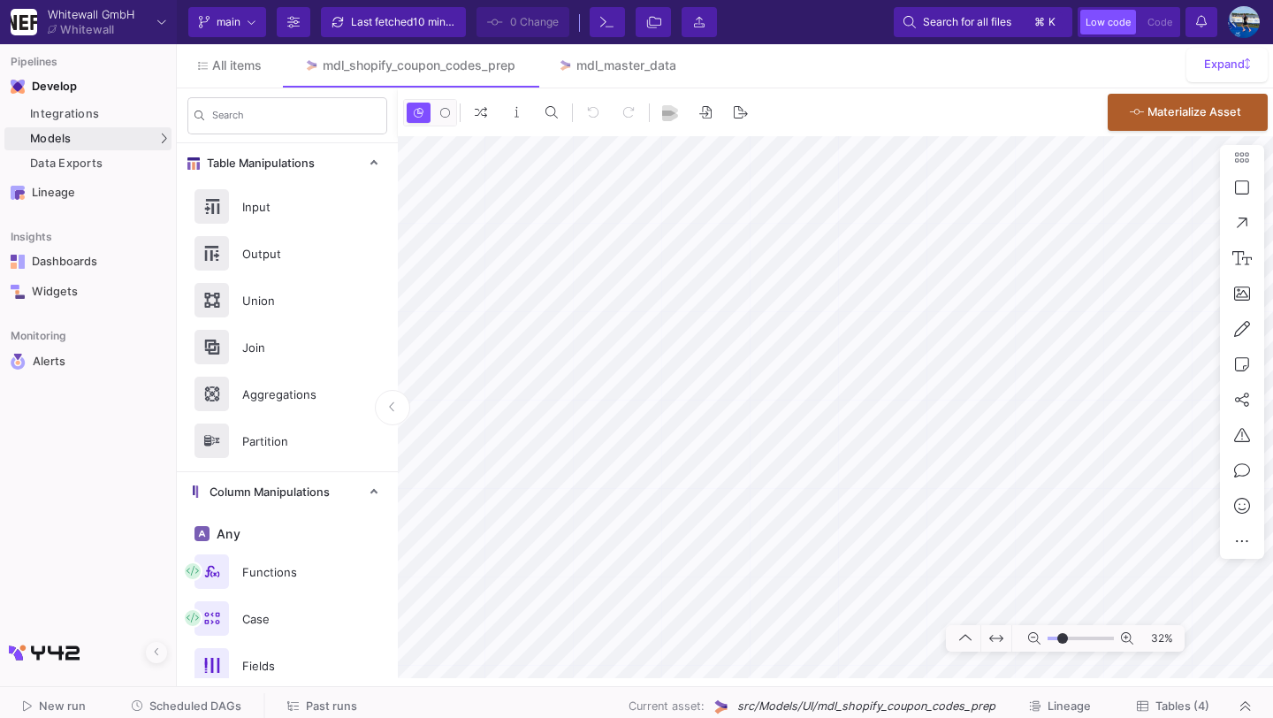
click at [196, 703] on span "Scheduled DAGs" at bounding box center [195, 706] width 92 height 13
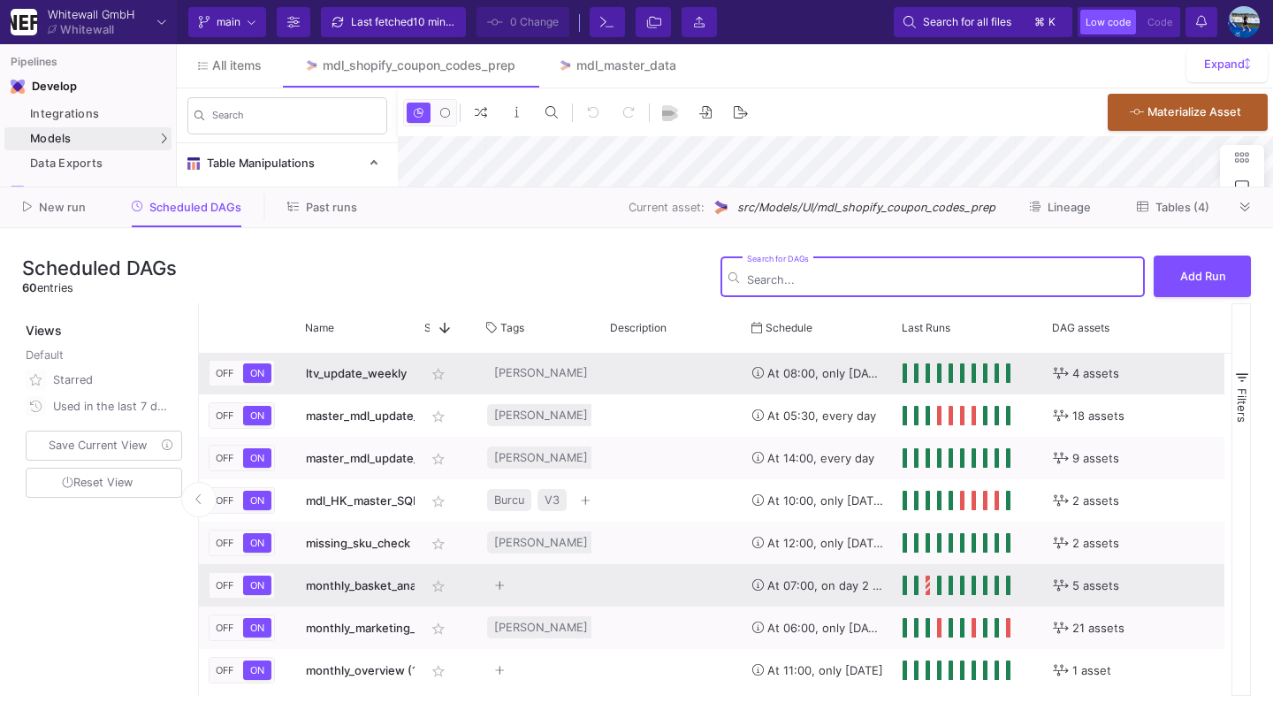
scroll to position [1192, 0]
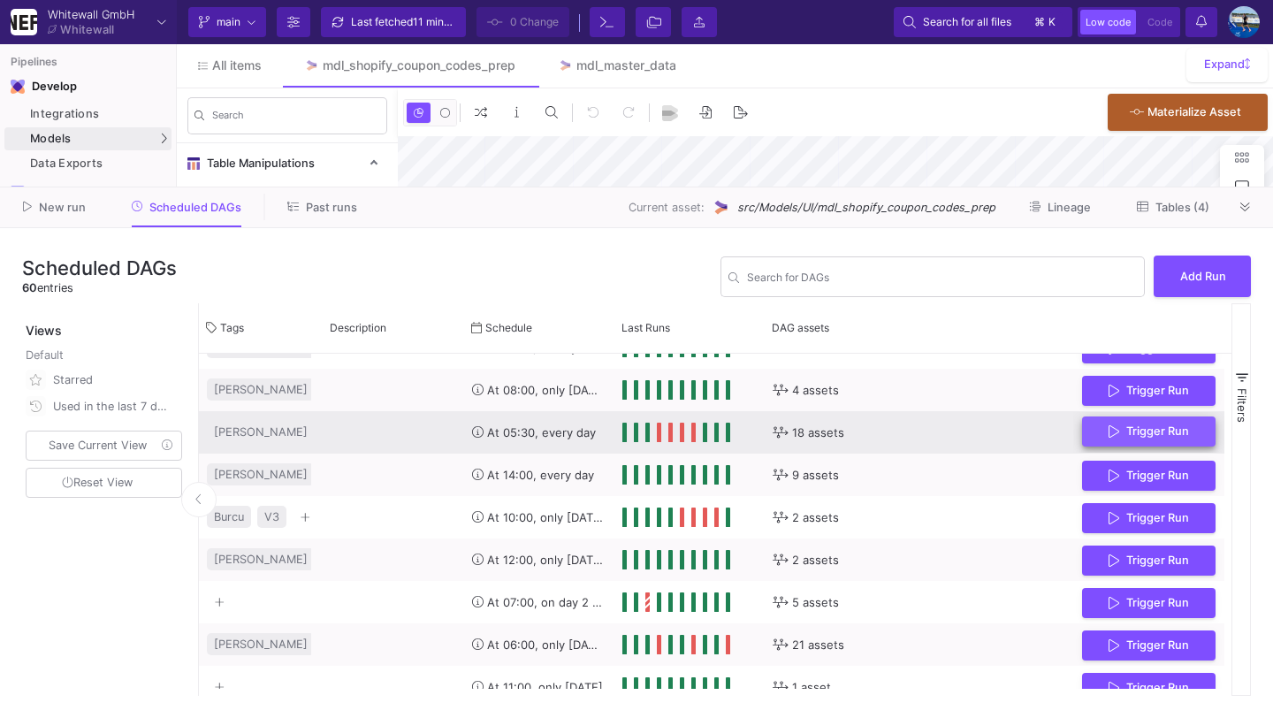
click at [1110, 426] on icon "Press SPACE to select this row." at bounding box center [1114, 431] width 11 height 14
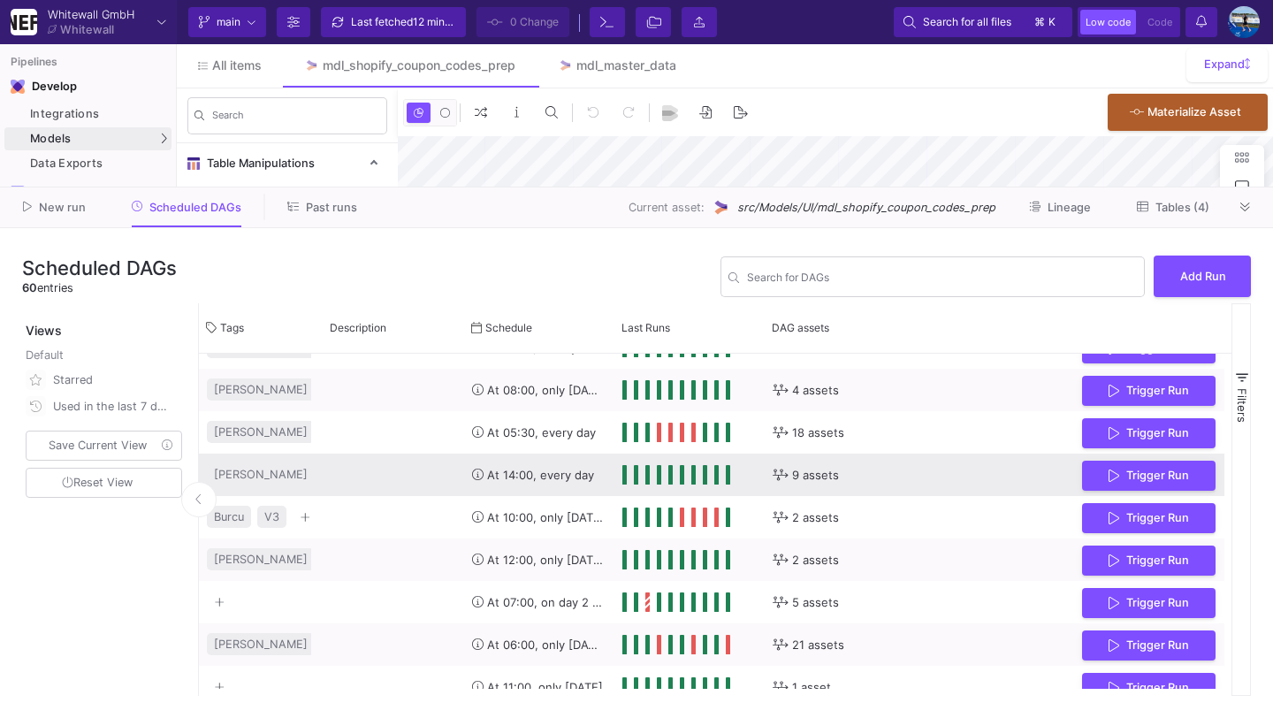
scroll to position [1160, 0]
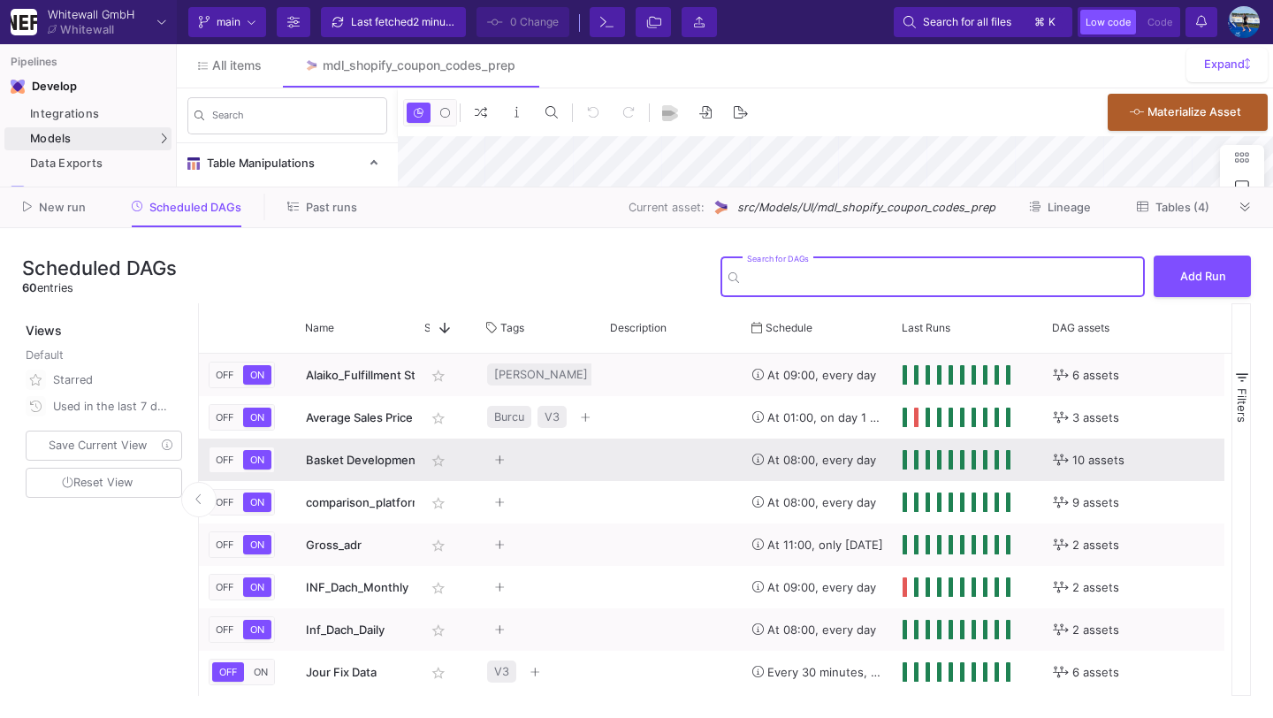
type input "-43"
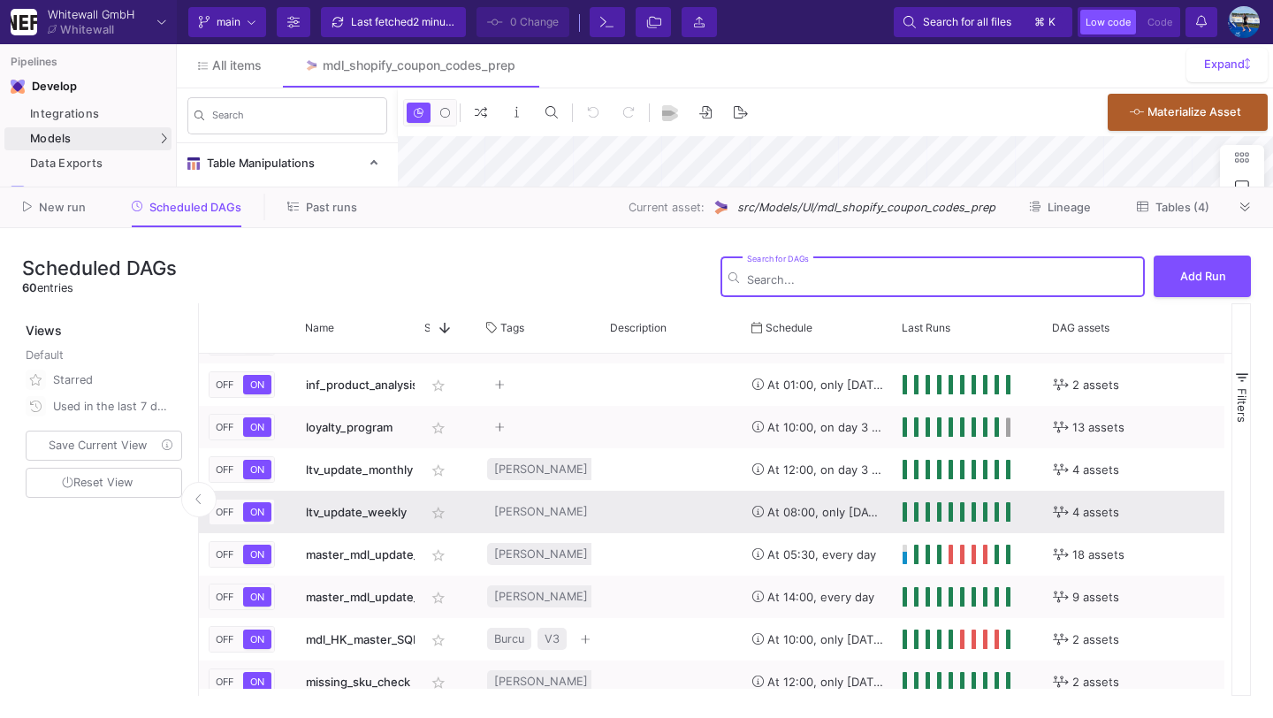
scroll to position [1083, 0]
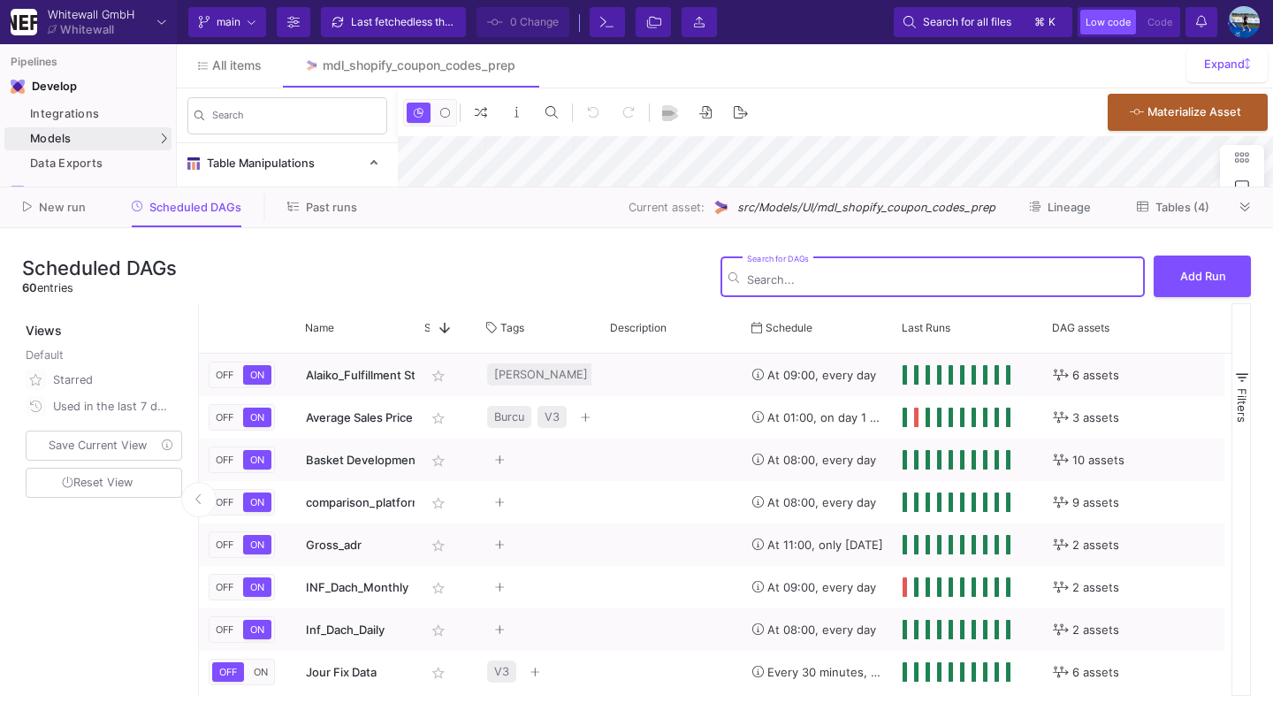
type input "-43"
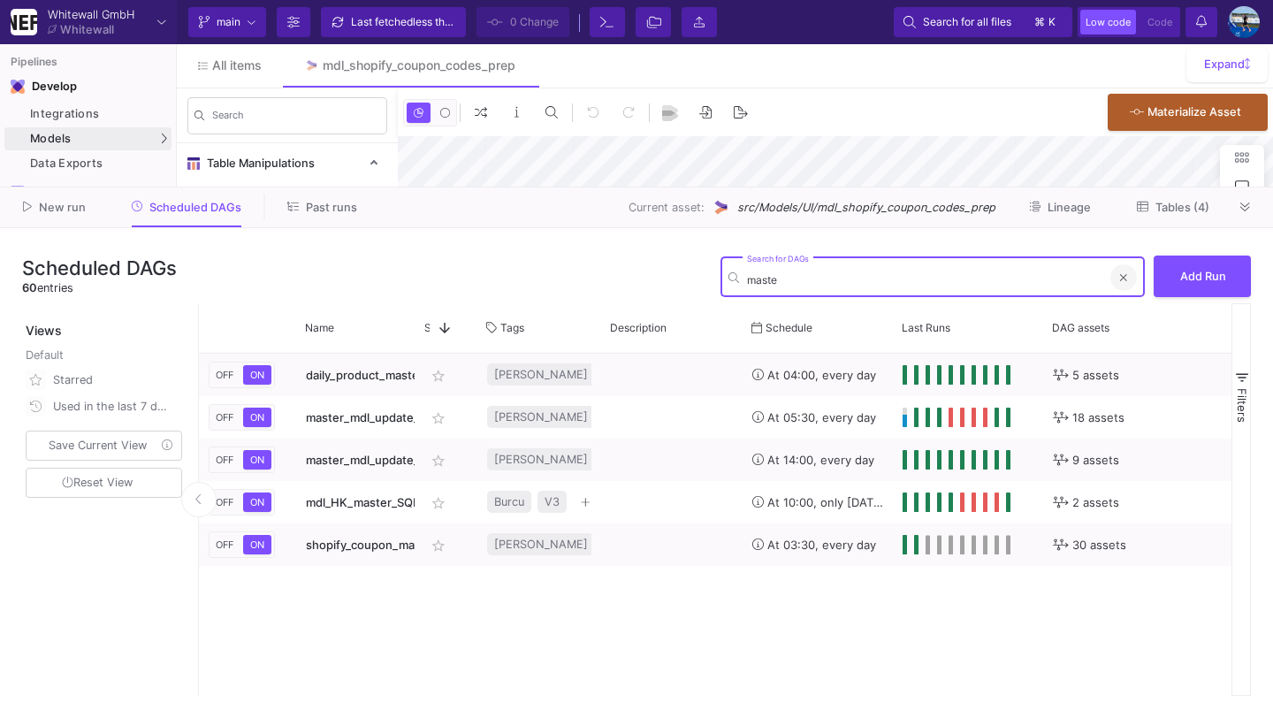
type input "maste"
click at [1120, 274] on button at bounding box center [1124, 277] width 27 height 27
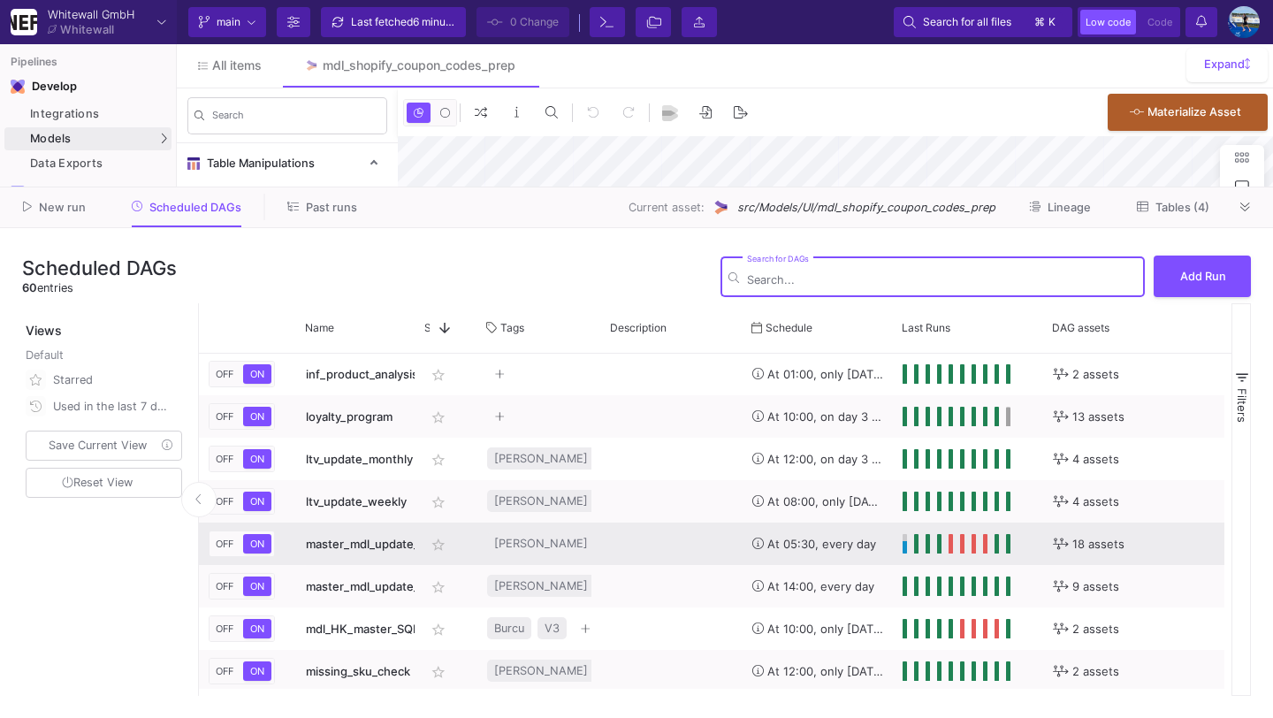
scroll to position [1143, 0]
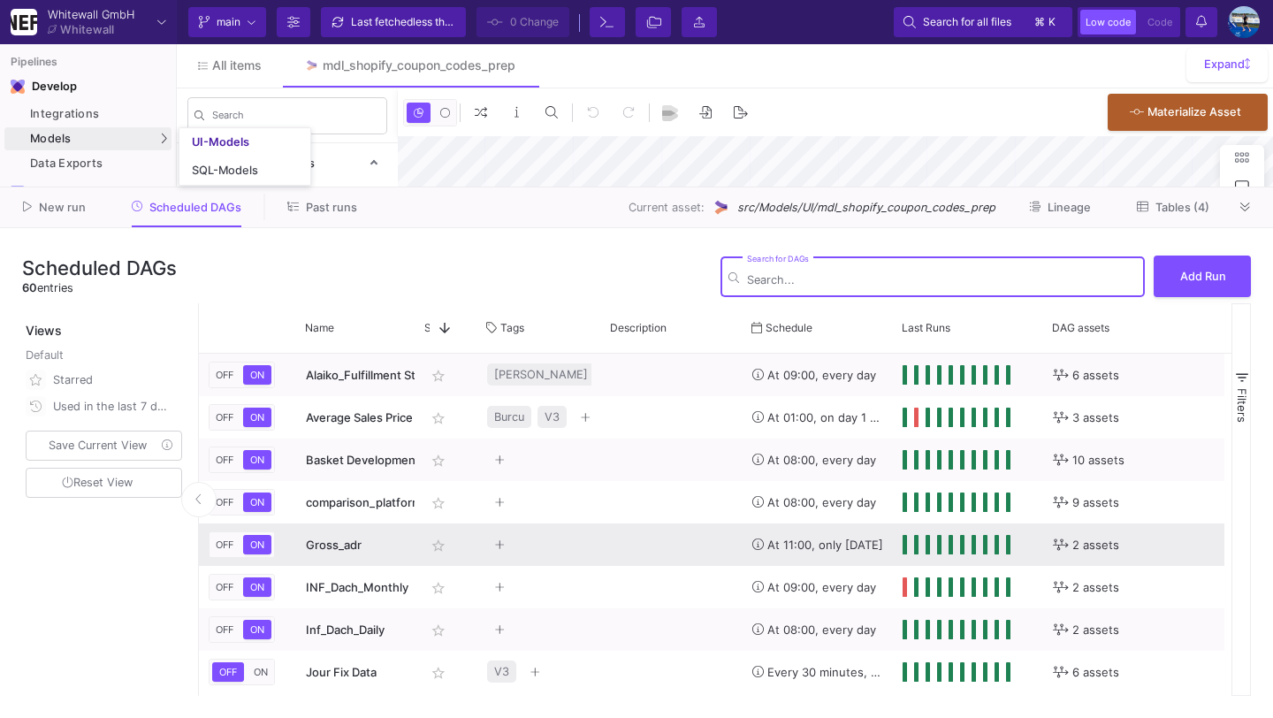
type input "-43"
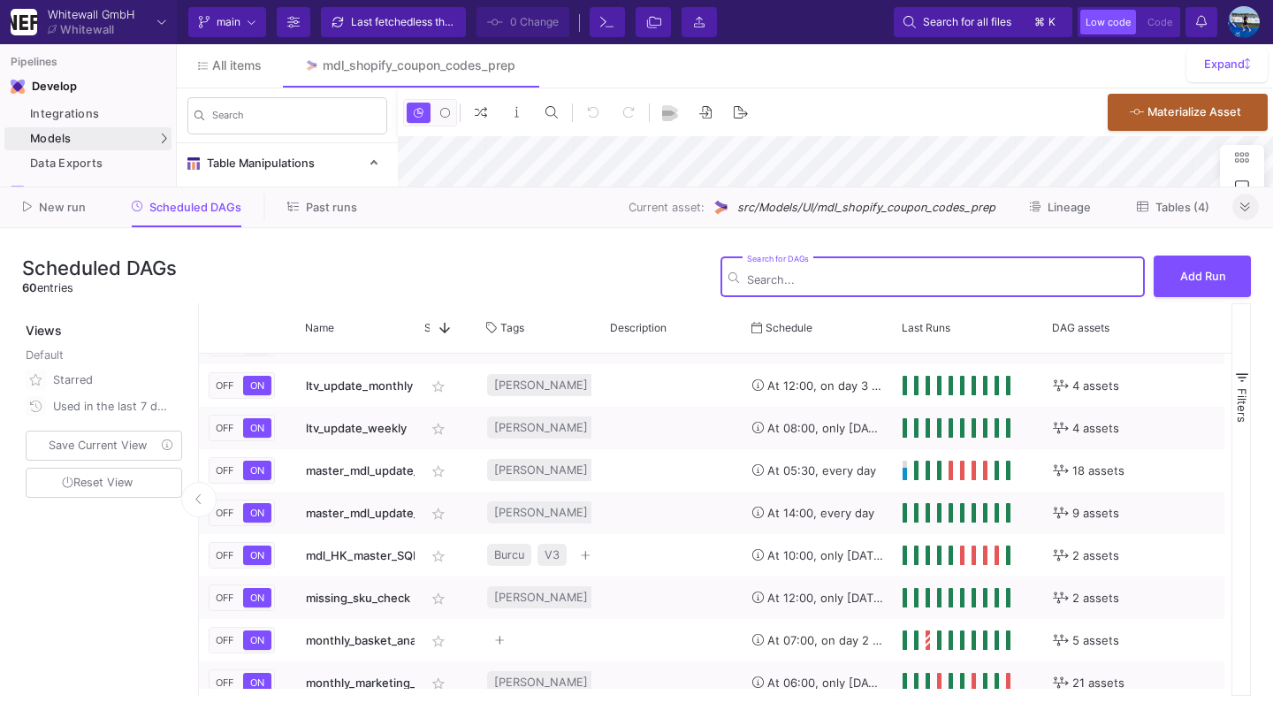
click at [1251, 212] on button at bounding box center [1246, 207] width 27 height 27
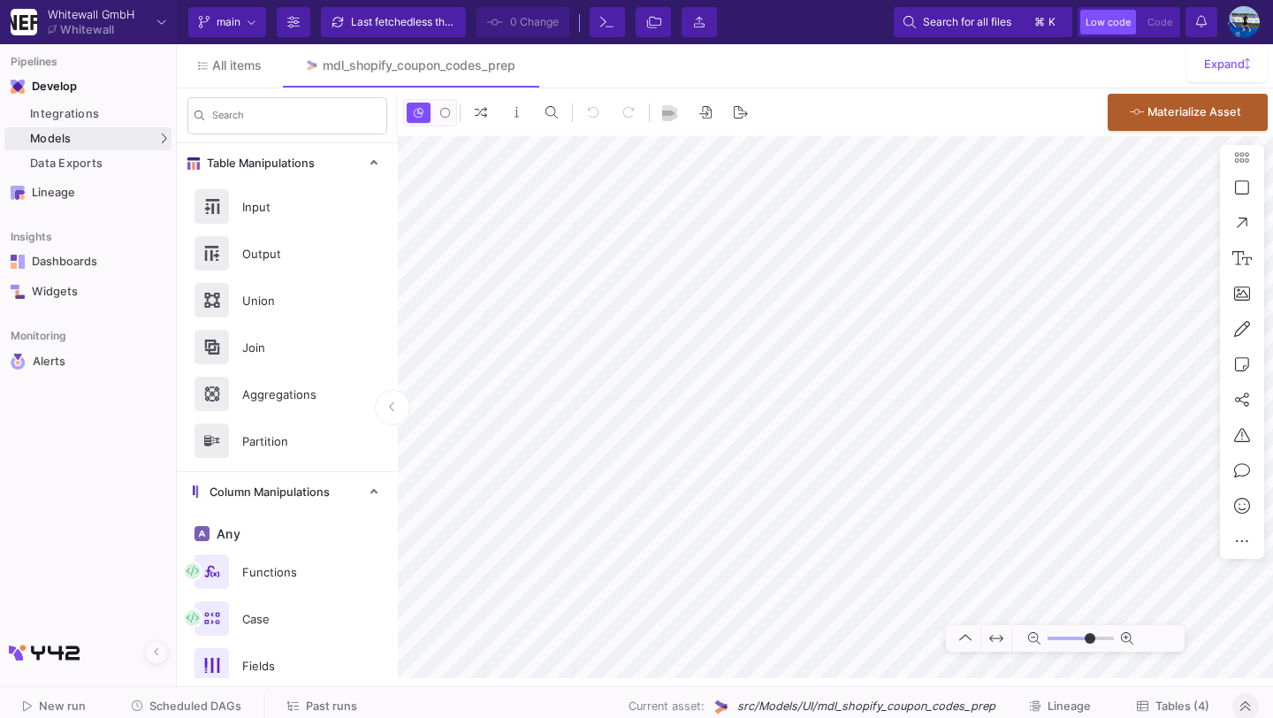
type input "-43"
click at [187, 706] on span "Scheduled DAGs" at bounding box center [195, 706] width 92 height 13
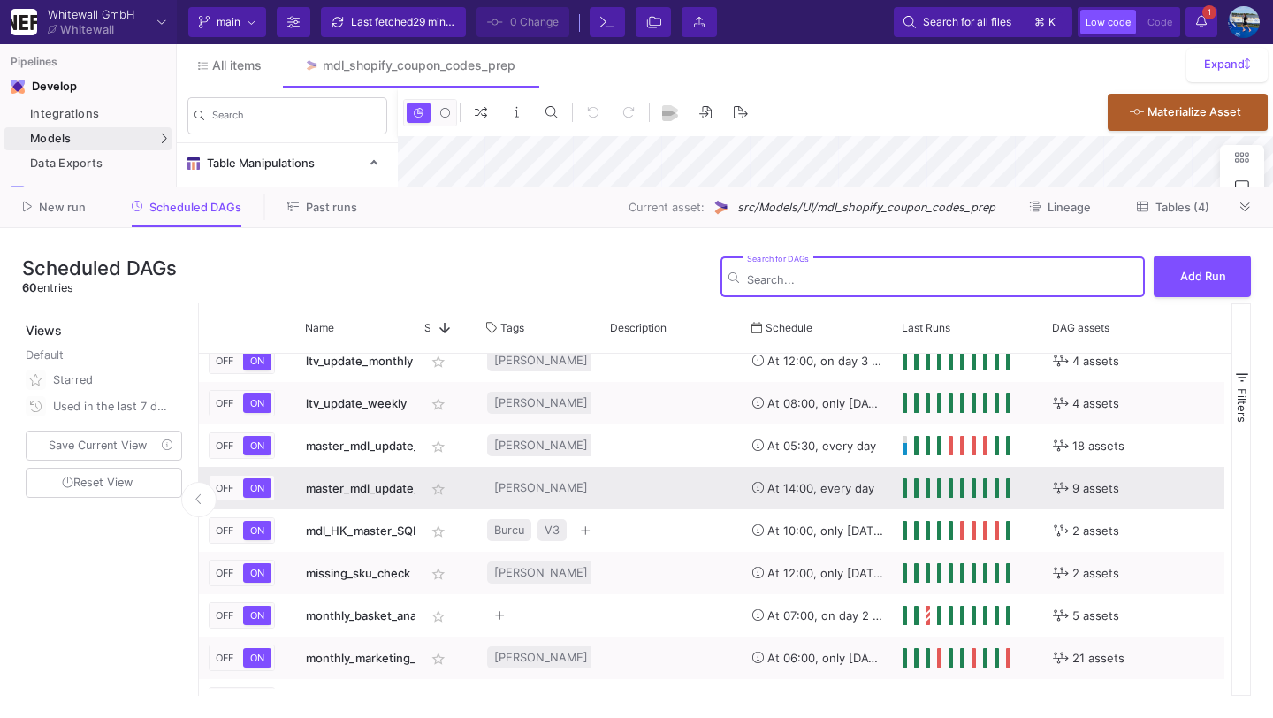
scroll to position [1162, 0]
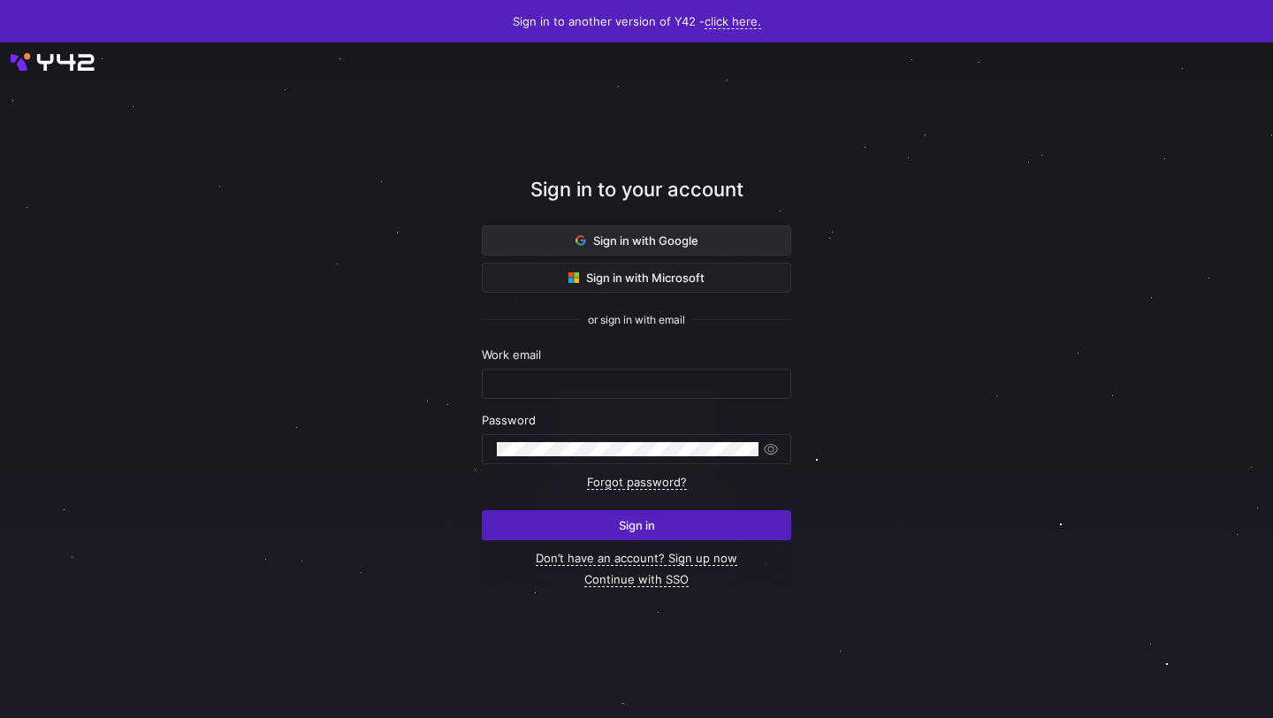
click at [544, 233] on span at bounding box center [637, 240] width 308 height 28
